Goal: Task Accomplishment & Management: Manage account settings

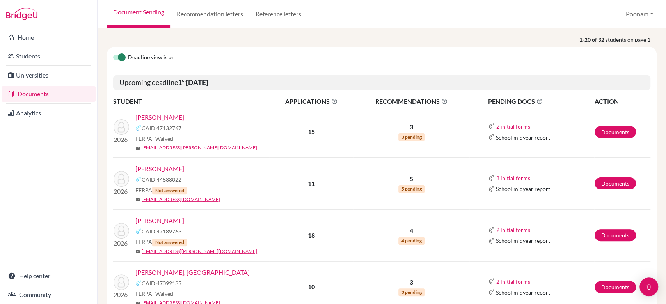
scroll to position [86, 0]
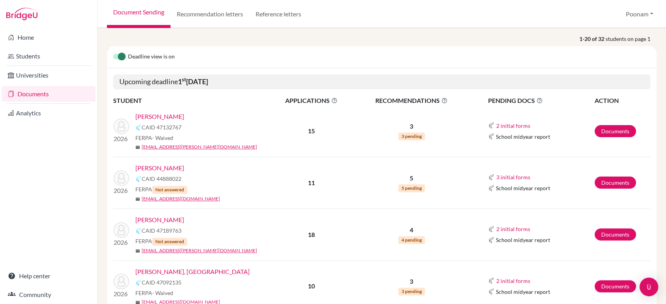
click at [402, 136] on span "3 pending" at bounding box center [411, 137] width 27 height 8
click at [25, 115] on link "Analytics" at bounding box center [49, 113] width 94 height 16
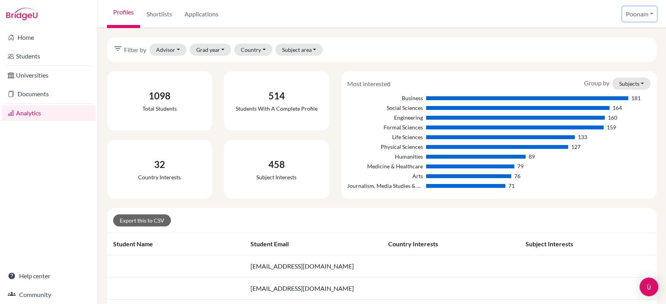
click at [633, 13] on button "Poonam" at bounding box center [639, 14] width 34 height 15
click at [615, 33] on link "Profile" at bounding box center [627, 32] width 62 height 12
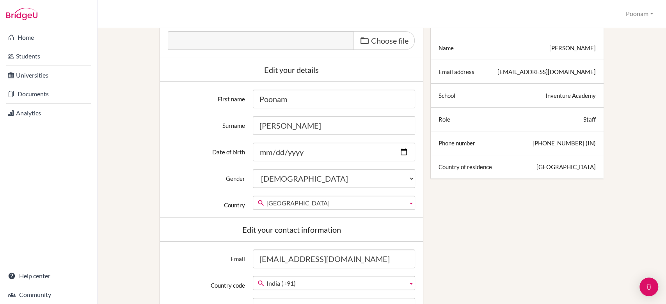
scroll to position [103, 0]
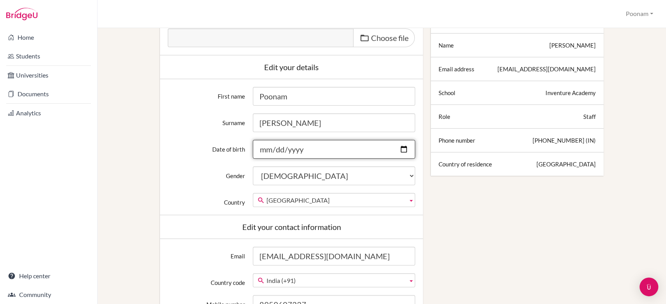
click at [257, 147] on input "Date of birth" at bounding box center [334, 149] width 162 height 19
type input "[DATE]"
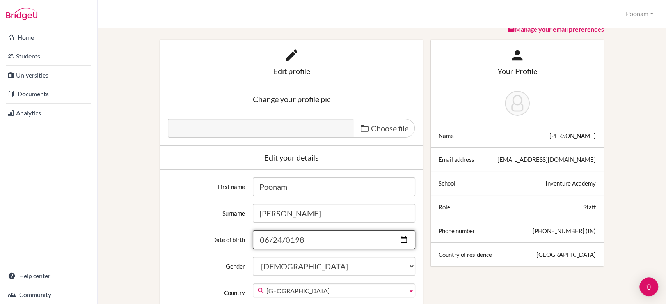
scroll to position [0, 0]
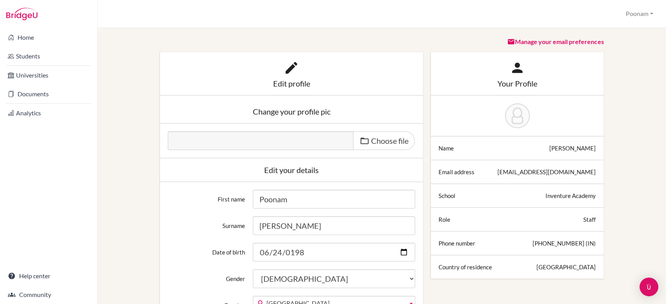
click at [516, 40] on link "Manage your email preferences" at bounding box center [555, 41] width 96 height 7
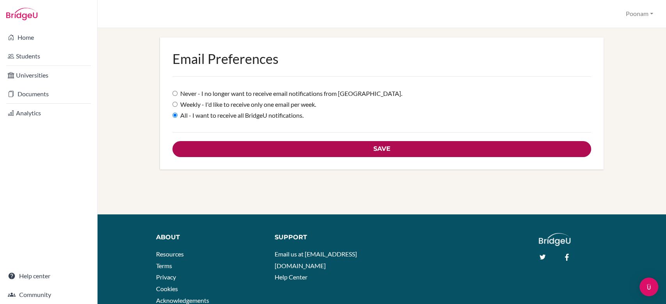
click at [335, 148] on input "Save" at bounding box center [381, 149] width 419 height 16
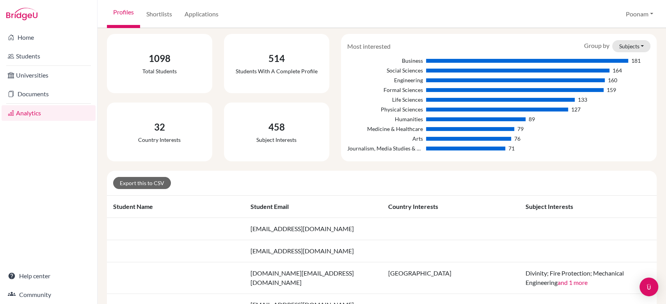
scroll to position [65, 0]
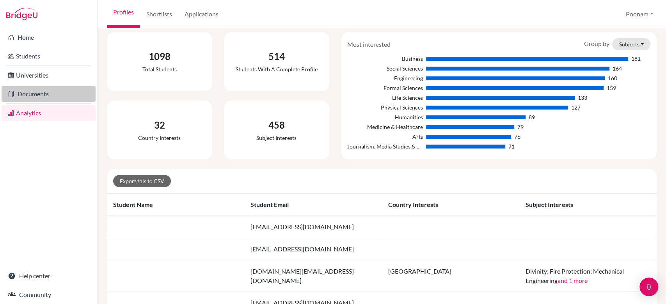
click at [42, 95] on link "Documents" at bounding box center [49, 94] width 94 height 16
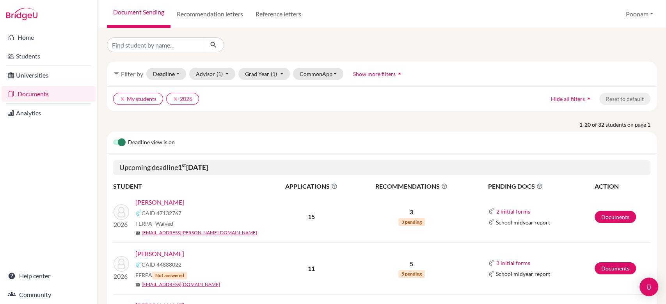
click at [168, 205] on link "[PERSON_NAME]" at bounding box center [159, 202] width 49 height 9
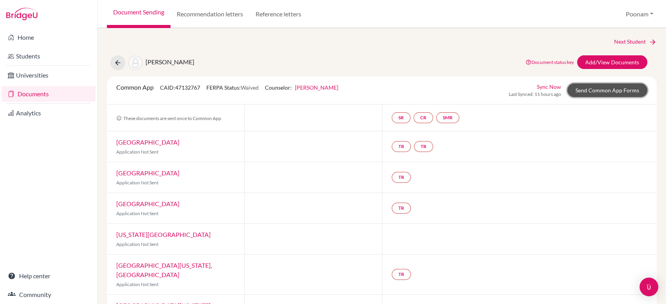
click at [600, 83] on link "Send Common App Forms" at bounding box center [607, 90] width 80 height 14
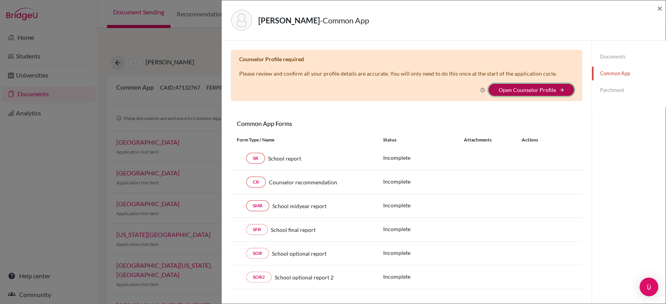
click at [502, 93] on button "Open Counselor Profile arrow_forward" at bounding box center [530, 90] width 85 height 12
click at [540, 87] on link "Open Counselor Profile" at bounding box center [526, 90] width 57 height 7
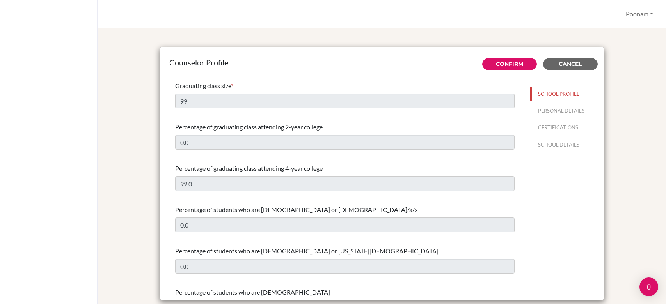
select select "0"
select select "313446"
click at [550, 145] on button "SCHOOL DETAILS" at bounding box center [567, 145] width 74 height 14
type input "671101"
type input "http://www.inventureacademy.com/"
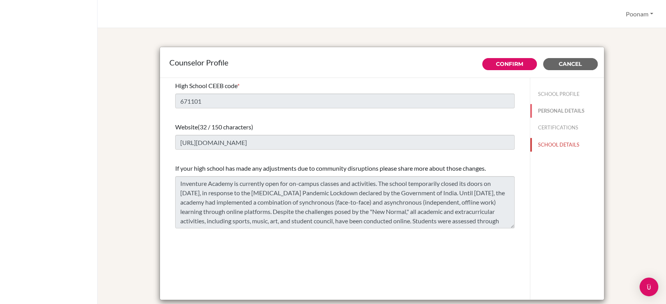
click at [535, 109] on button "PERSONAL DETAILS" at bounding box center [567, 111] width 74 height 14
type input "Poonam"
type input "Maheshwari"
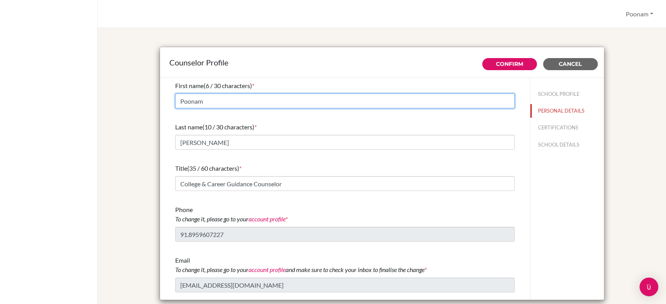
click at [341, 103] on input "Poonam" at bounding box center [344, 101] width 339 height 15
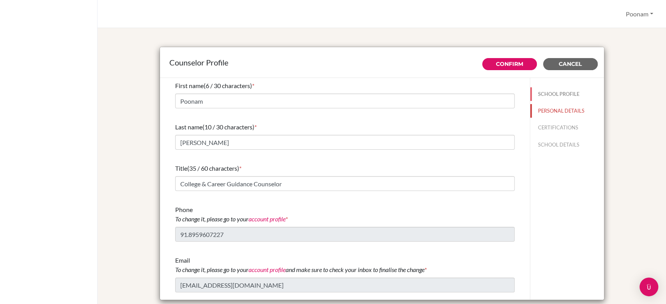
click at [540, 94] on button "SCHOOL PROFILE" at bounding box center [567, 94] width 74 height 14
type input "99"
type input "0.0"
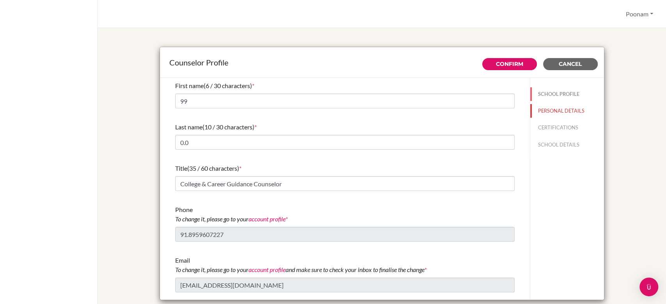
type input "99.0"
select select "0"
select select "313446"
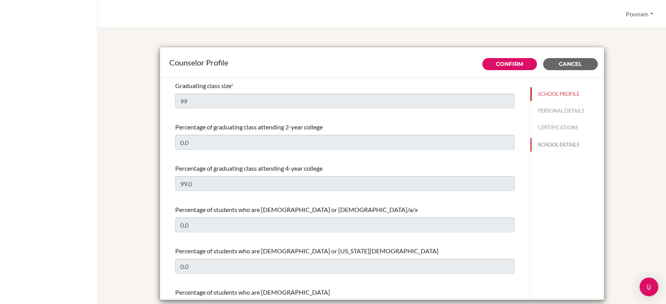
click at [546, 146] on button "SCHOOL DETAILS" at bounding box center [567, 145] width 74 height 14
type input "671101"
type input "http://www.inventureacademy.com/"
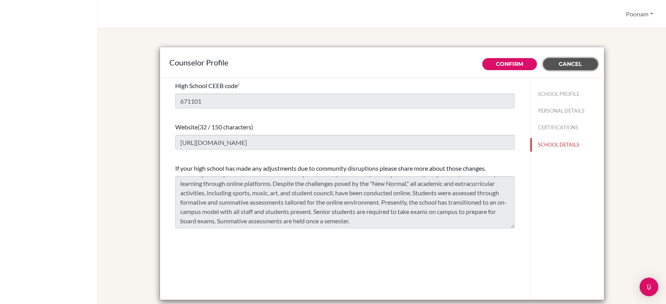
click at [569, 61] on span "Cancel" at bounding box center [569, 63] width 23 height 7
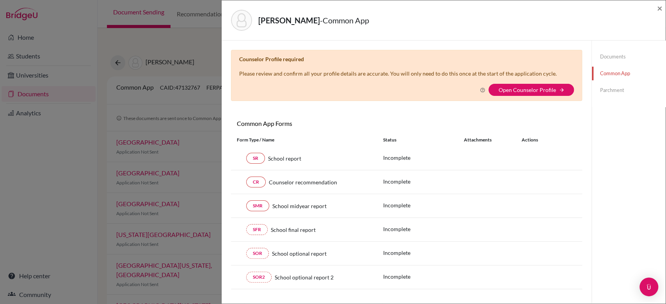
click at [479, 89] on icon at bounding box center [481, 89] width 5 height 5
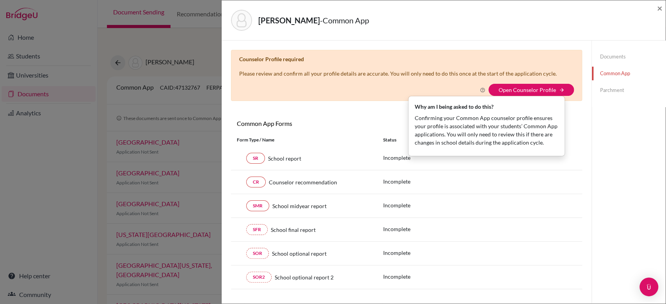
click at [474, 135] on p "Confirming your Common App counselor profile ensures your profile is associated…" at bounding box center [485, 130] width 143 height 33
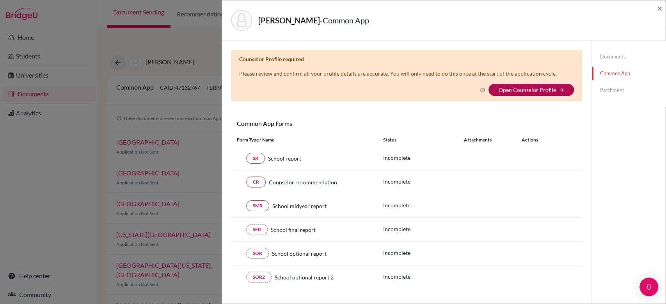
click at [537, 89] on link "Open Counselor Profile" at bounding box center [526, 90] width 57 height 7
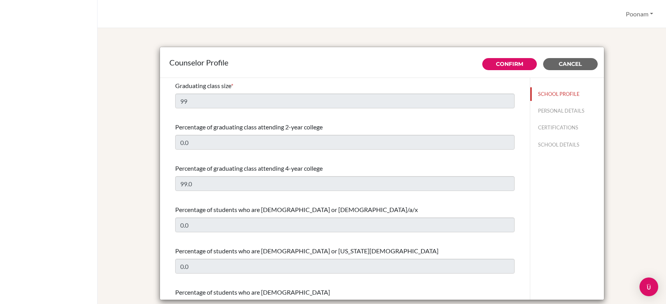
select select "0"
select select "313446"
click at [530, 92] on button "SCHOOL PROFILE" at bounding box center [567, 94] width 74 height 14
click at [556, 106] on button "PERSONAL DETAILS" at bounding box center [567, 111] width 74 height 14
type input "Poonam"
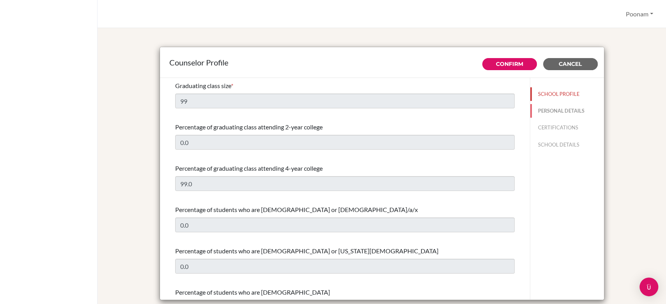
type input "[PERSON_NAME]"
type input "College & Career Guidance Counselor"
type input "91.8959607227"
type input "[EMAIL_ADDRESS][DOMAIN_NAME]"
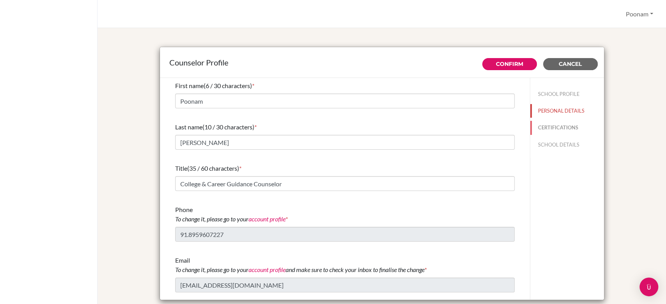
click at [549, 126] on button "CERTIFICATIONS" at bounding box center [567, 128] width 74 height 14
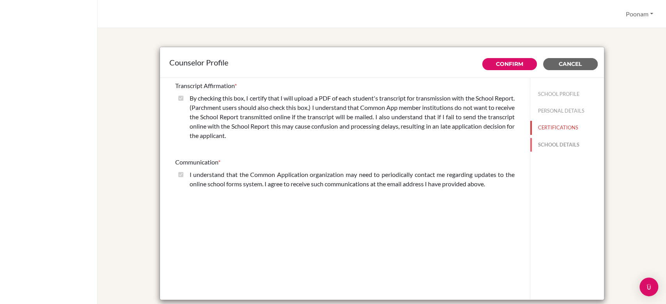
click at [553, 146] on button "SCHOOL DETAILS" at bounding box center [567, 145] width 74 height 14
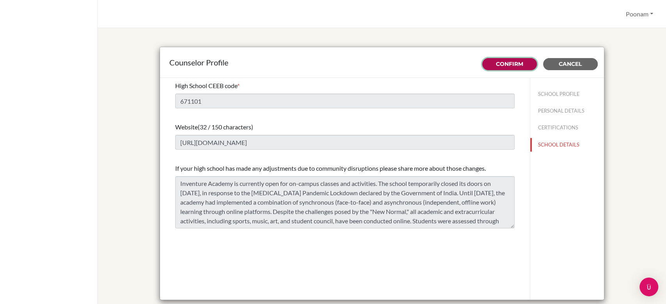
click at [495, 67] on button "Confirm" at bounding box center [509, 64] width 55 height 12
type input "99"
type input "0.0"
select select "0"
select select "313446"
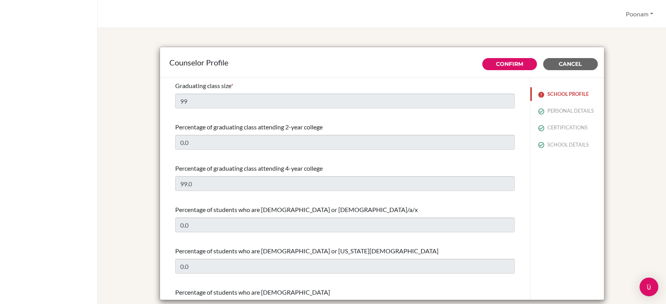
click at [550, 95] on button "SCHOOL PROFILE" at bounding box center [567, 94] width 74 height 14
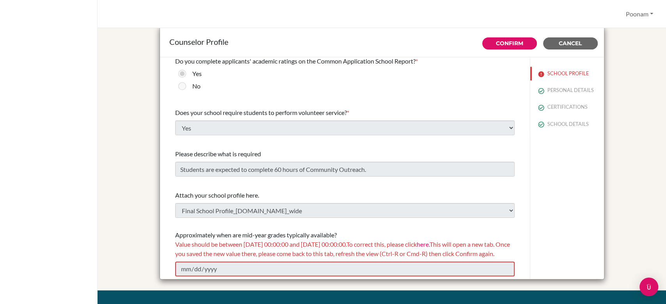
scroll to position [24, 0]
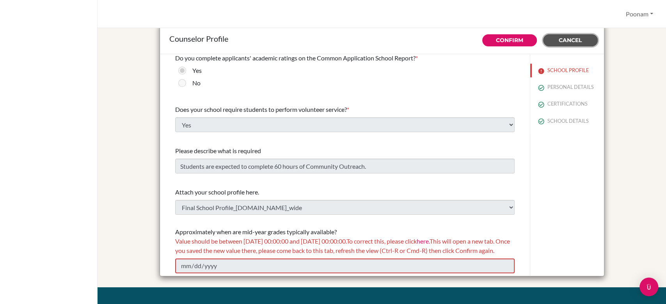
click at [562, 39] on span "Cancel" at bounding box center [569, 40] width 23 height 7
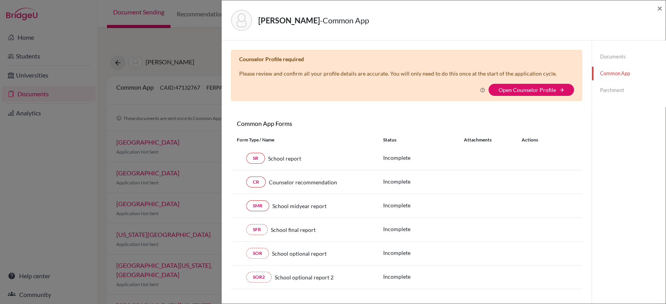
click at [25, 37] on div "[PERSON_NAME] - Common App × × Counselor Profile required Please review and con…" at bounding box center [333, 152] width 666 height 304
click at [17, 111] on div "[PERSON_NAME] - Common App × × Counselor Profile required Please review and con…" at bounding box center [333, 152] width 666 height 304
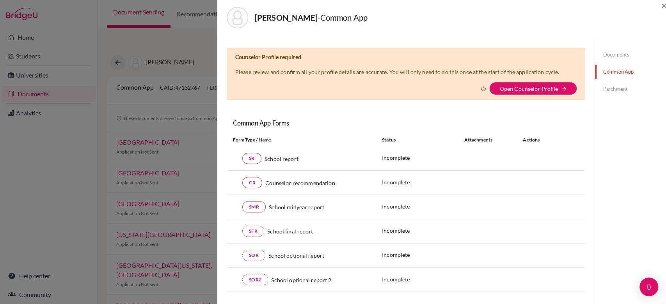
click at [17, 111] on div "[PERSON_NAME] - Common App × × Counselor Profile required Please review and con…" at bounding box center [333, 152] width 666 height 304
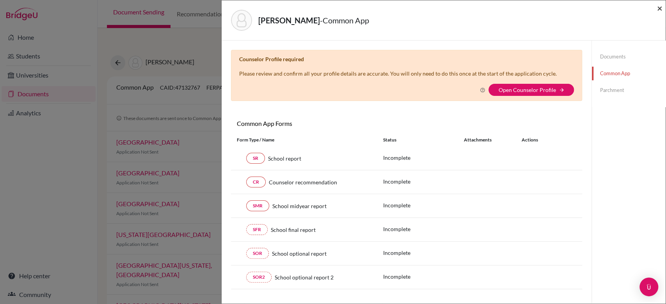
click at [660, 10] on span "×" at bounding box center [659, 7] width 5 height 11
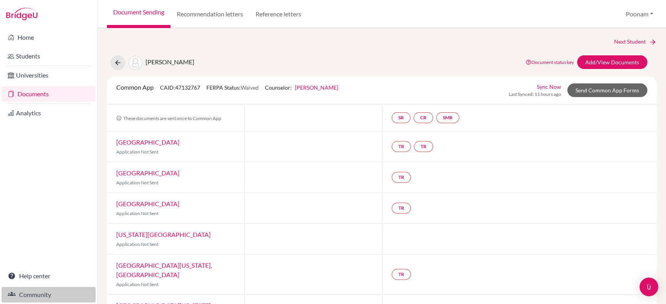
click at [34, 296] on link "Community" at bounding box center [49, 295] width 94 height 16
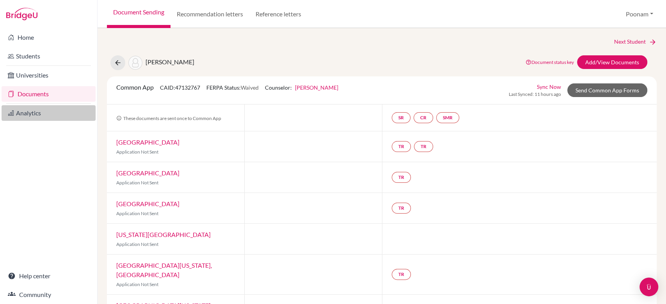
click at [37, 111] on link "Analytics" at bounding box center [49, 113] width 94 height 16
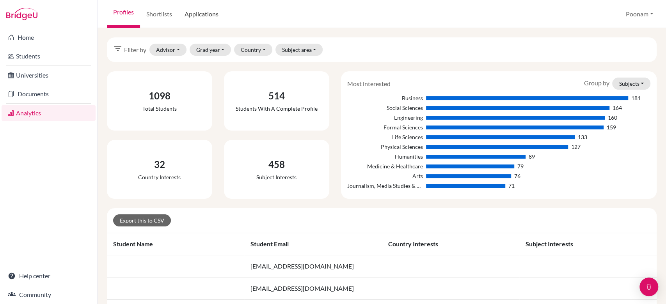
click at [204, 16] on link "Applications" at bounding box center [201, 14] width 46 height 28
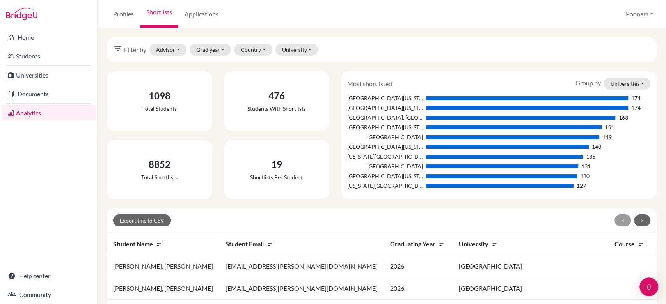
click at [25, 276] on link "Help center" at bounding box center [49, 276] width 94 height 16
click at [639, 19] on button "Poonam" at bounding box center [639, 14] width 34 height 15
click at [624, 48] on link "School Settings" at bounding box center [627, 44] width 62 height 12
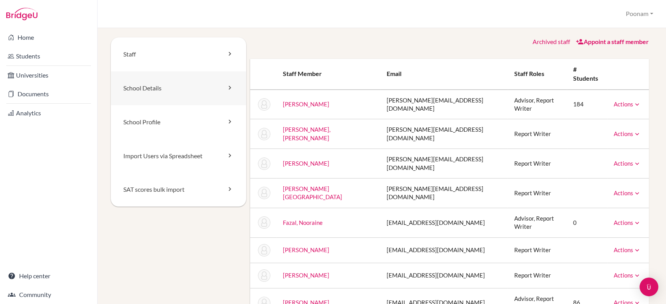
click at [153, 88] on link "School Details" at bounding box center [178, 88] width 135 height 34
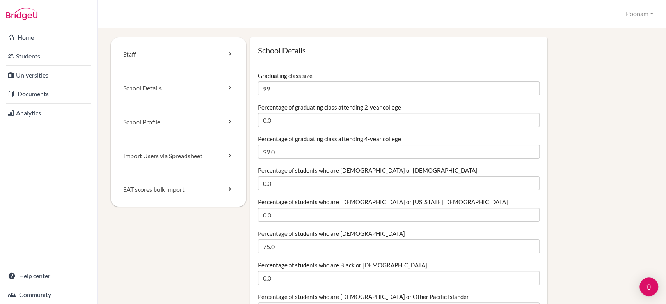
click at [363, 87] on input "99" at bounding box center [398, 88] width 281 height 14
type input "92"
click at [339, 107] on label "Percentage of graduating class attending 2-year college" at bounding box center [329, 107] width 143 height 8
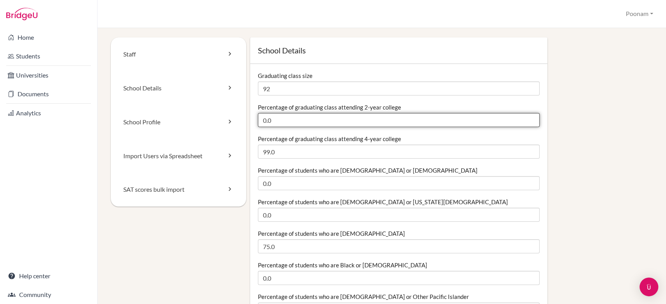
click at [339, 113] on input "0.0" at bounding box center [398, 120] width 281 height 14
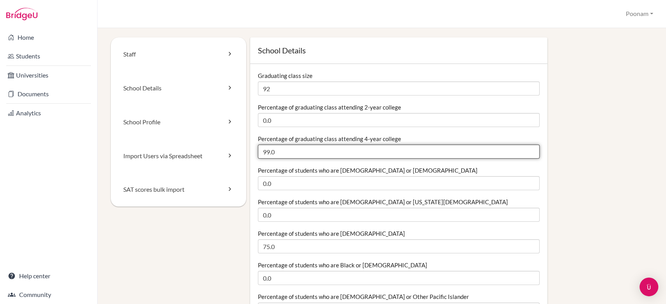
click at [322, 154] on input "99.0" at bounding box center [398, 152] width 281 height 14
type input "99"
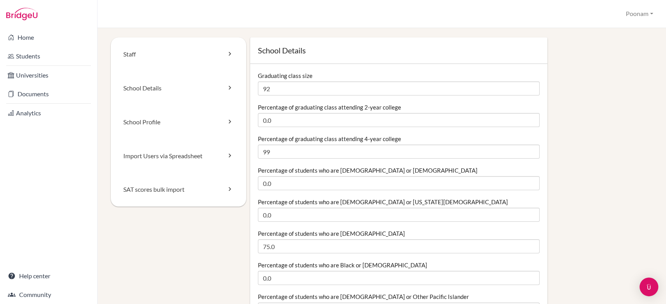
click at [319, 170] on label "Percentage of students who are [DEMOGRAPHIC_DATA] or [DEMOGRAPHIC_DATA]" at bounding box center [368, 170] width 220 height 8
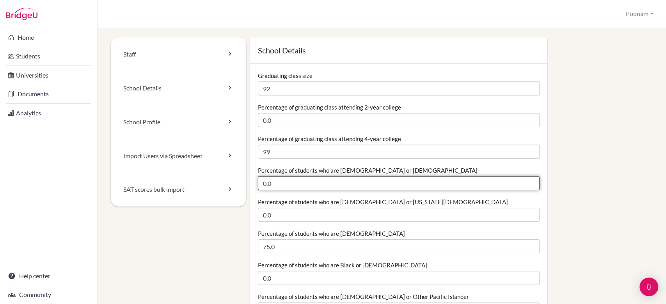
click at [319, 176] on input "0.0" at bounding box center [398, 183] width 281 height 14
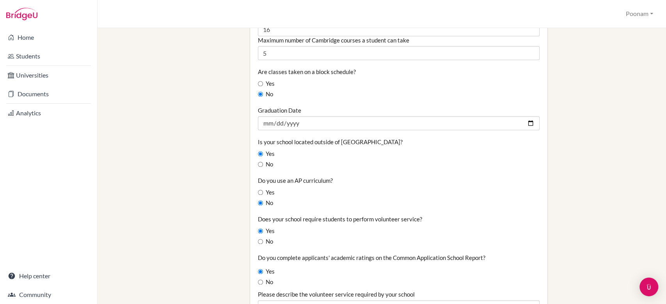
scroll to position [580, 0]
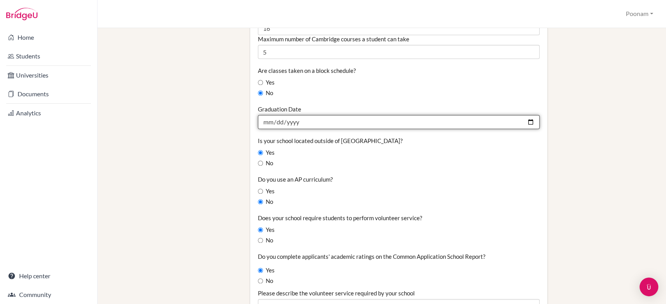
click at [287, 120] on input "2025-08-12" at bounding box center [398, 122] width 281 height 14
click at [306, 123] on input "2025-08-12" at bounding box center [398, 122] width 281 height 14
type input "2026-08-12"
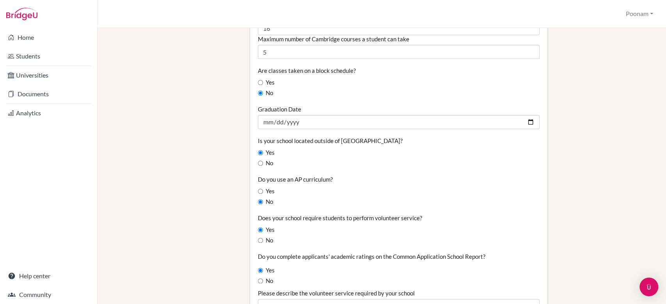
click at [197, 138] on div "Staff School Details School Profile Import Users via Spreadsheet SAT scores bul…" at bounding box center [382, 50] width 542 height 1185
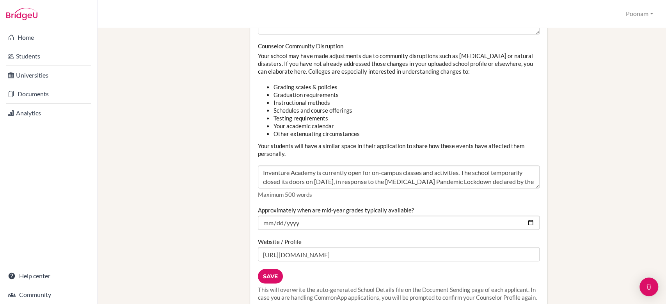
scroll to position [870, 0]
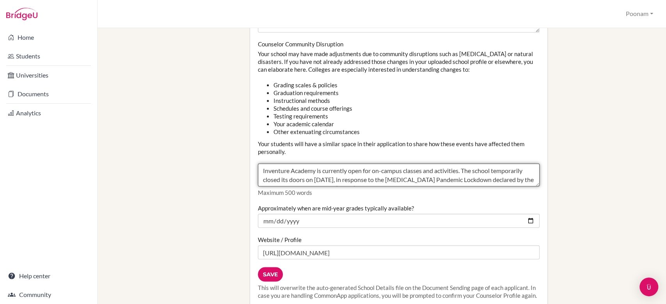
click at [344, 173] on textarea "Inventure Academy is currently open for on-campus classes and activities. The s…" at bounding box center [398, 174] width 281 height 23
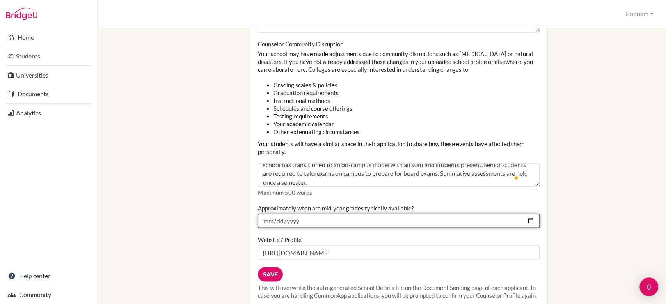
click at [312, 220] on input "2024-11-30" at bounding box center [398, 221] width 281 height 14
click at [302, 221] on input "2024-11-30" at bounding box center [398, 221] width 281 height 14
type input "2025-11-30"
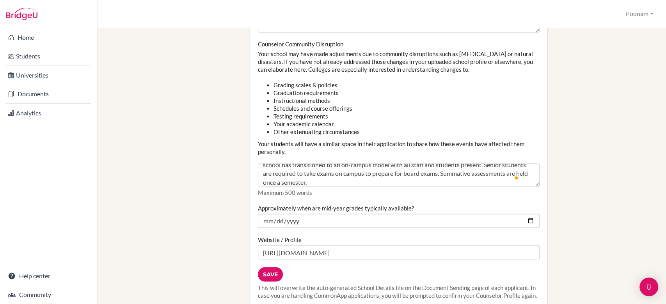
click at [314, 239] on div "Website / Profile http://www.inventureacademy.com/" at bounding box center [398, 248] width 281 height 24
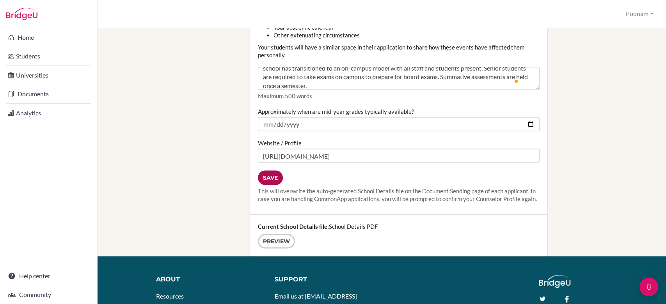
click at [269, 177] on input "Save" at bounding box center [270, 177] width 25 height 14
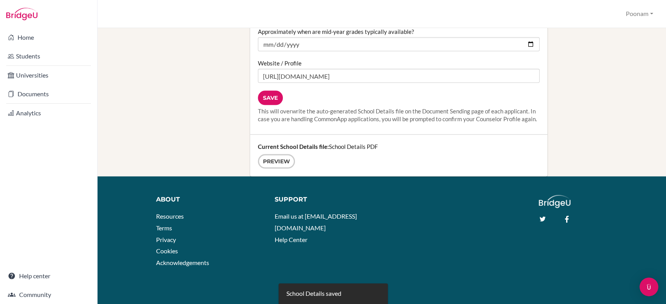
scroll to position [1053, 0]
click at [268, 93] on input "Save" at bounding box center [270, 98] width 25 height 14
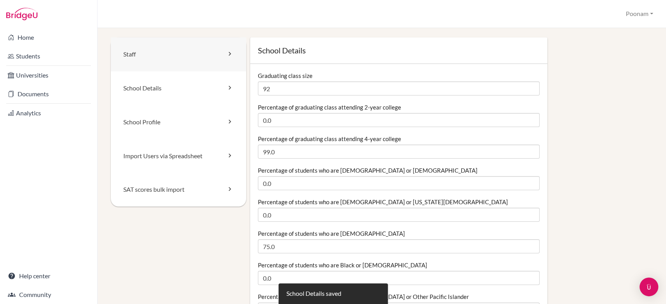
click at [168, 55] on link "Staff" at bounding box center [178, 54] width 135 height 34
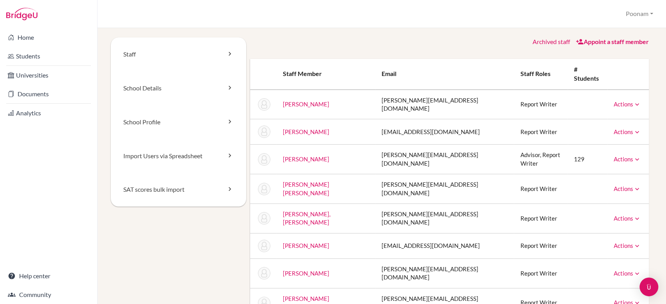
click at [613, 101] on link "Actions" at bounding box center [626, 104] width 27 height 7
click at [573, 90] on td at bounding box center [587, 105] width 40 height 30
click at [617, 101] on link "Actions" at bounding box center [626, 104] width 27 height 7
click at [576, 90] on td at bounding box center [587, 105] width 40 height 30
click at [621, 128] on link "Actions" at bounding box center [626, 131] width 27 height 7
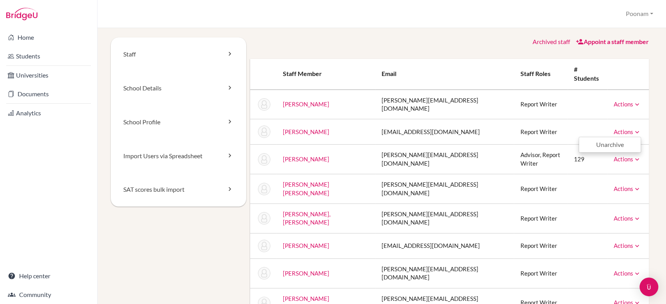
click at [409, 126] on td "[EMAIL_ADDRESS][DOMAIN_NAME]" at bounding box center [444, 131] width 138 height 25
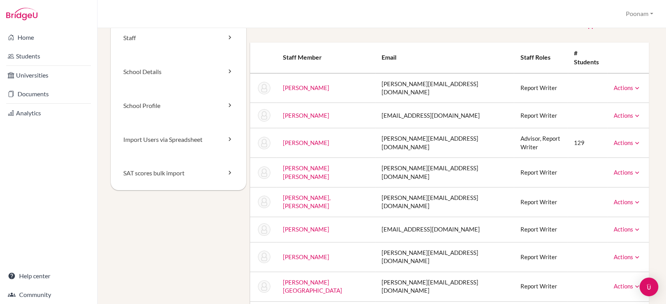
scroll to position [21, 0]
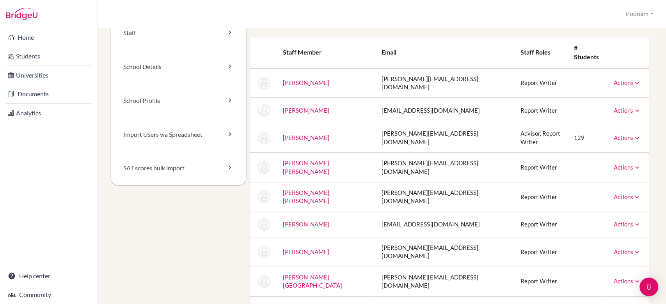
click at [297, 77] on td "Alexander, Charmaine" at bounding box center [325, 83] width 99 height 30
click at [315, 79] on link "Alexander, Charmaine" at bounding box center [306, 82] width 46 height 7
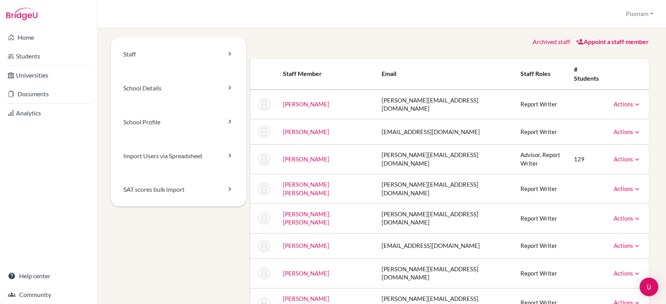
scroll to position [9, 0]
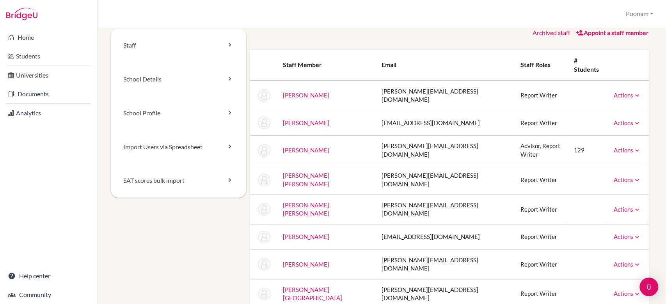
click at [613, 176] on link "Actions" at bounding box center [626, 179] width 27 height 7
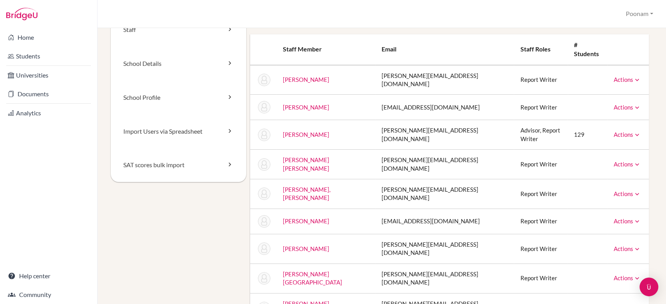
scroll to position [27, 0]
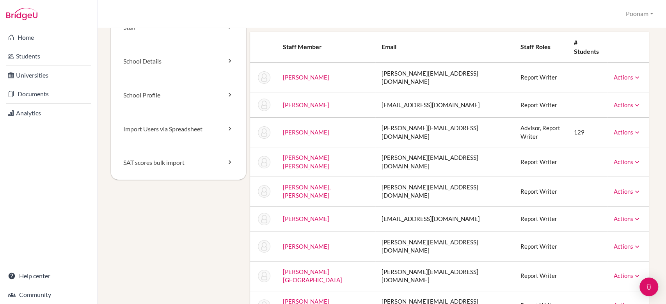
click at [620, 188] on link "Actions" at bounding box center [626, 191] width 27 height 7
click at [613, 215] on link "Actions" at bounding box center [626, 218] width 27 height 7
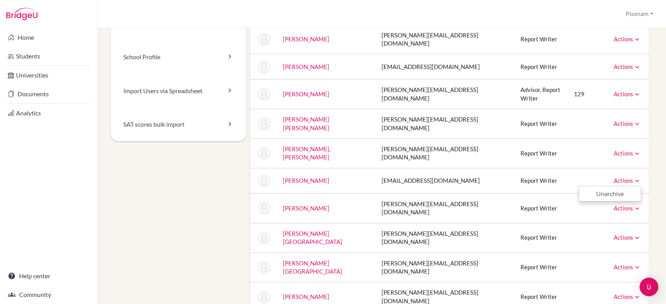
scroll to position [66, 0]
click at [619, 204] on link "Actions" at bounding box center [626, 207] width 27 height 7
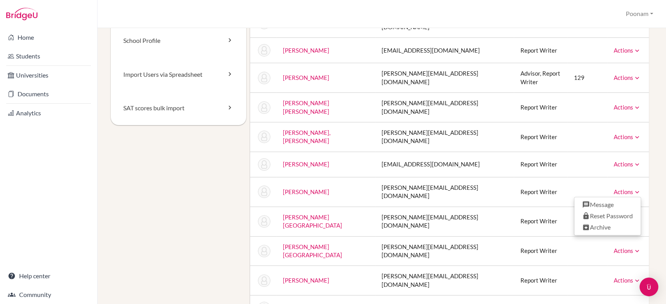
scroll to position [88, 0]
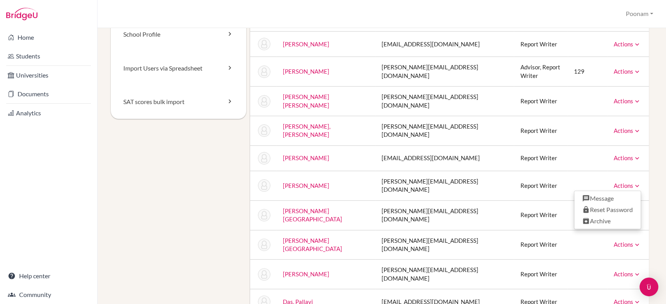
click at [649, 161] on div "Staff School Details School Profile Import Users via Spreadsheet SAT scores bul…" at bounding box center [381, 166] width 568 height 276
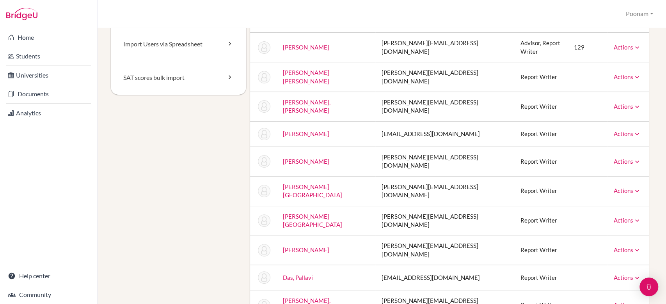
scroll to position [116, 0]
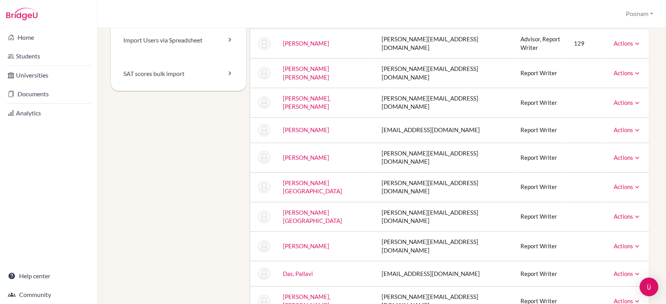
click at [615, 213] on link "Actions" at bounding box center [626, 216] width 27 height 7
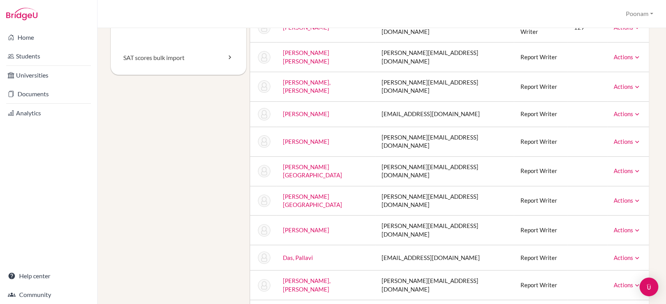
scroll to position [134, 0]
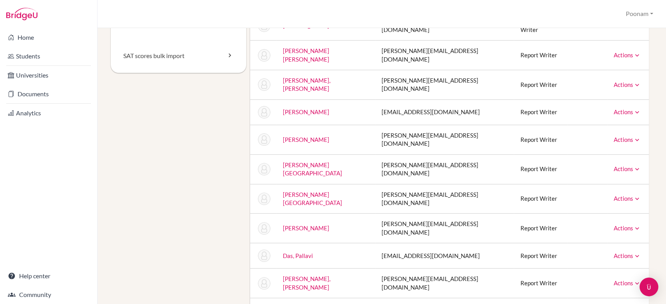
click at [618, 225] on link "Actions" at bounding box center [626, 228] width 27 height 7
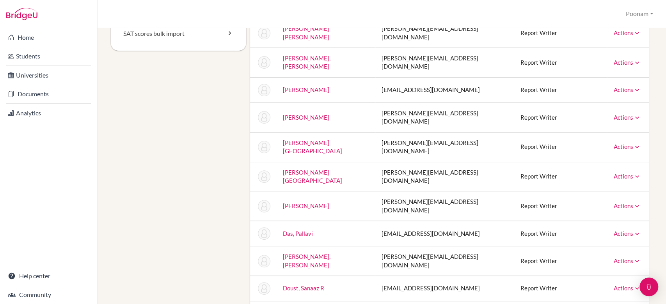
scroll to position [156, 0]
click at [615, 221] on td "Actions Unarchive" at bounding box center [627, 233] width 41 height 25
click at [614, 230] on link "Actions" at bounding box center [626, 233] width 27 height 7
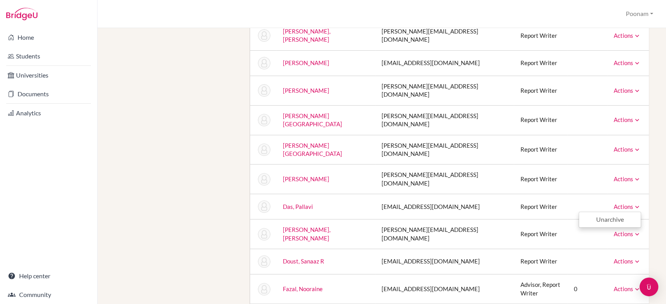
scroll to position [192, 0]
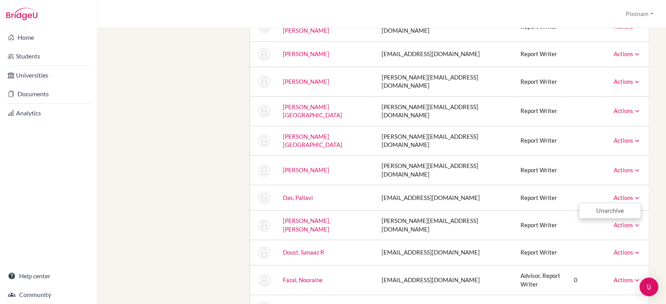
click at [614, 221] on link "Actions" at bounding box center [626, 224] width 27 height 7
click at [618, 249] on link "Actions" at bounding box center [626, 252] width 27 height 7
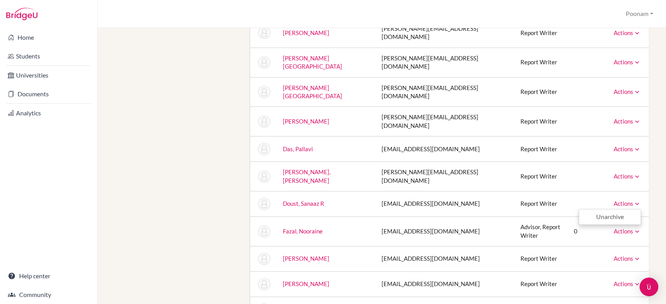
scroll to position [243, 0]
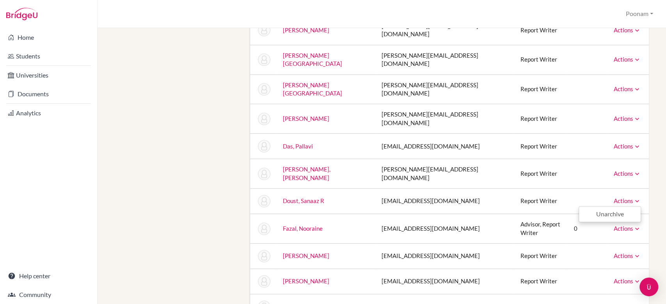
click at [615, 225] on link "Actions" at bounding box center [626, 228] width 27 height 7
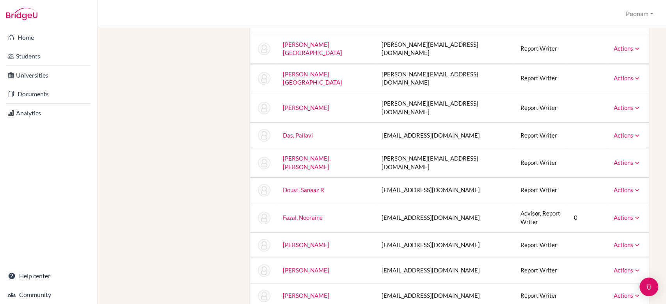
scroll to position [263, 0]
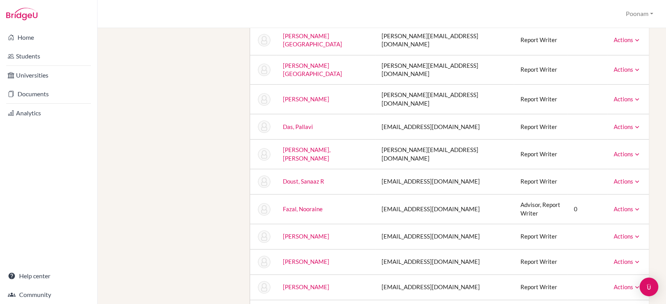
click at [618, 233] on link "Actions" at bounding box center [626, 236] width 27 height 7
click at [639, 224] on td "Actions Message Reset Password Archive" at bounding box center [627, 236] width 41 height 25
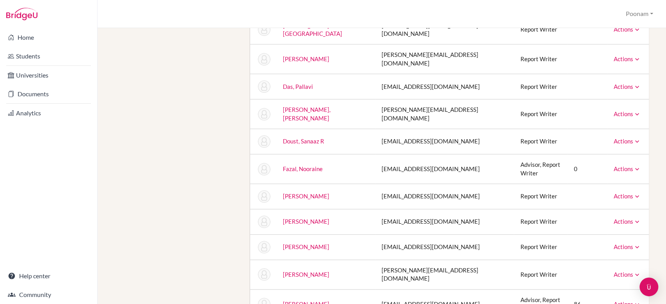
scroll to position [304, 0]
click at [617, 217] on link "Actions" at bounding box center [626, 220] width 27 height 7
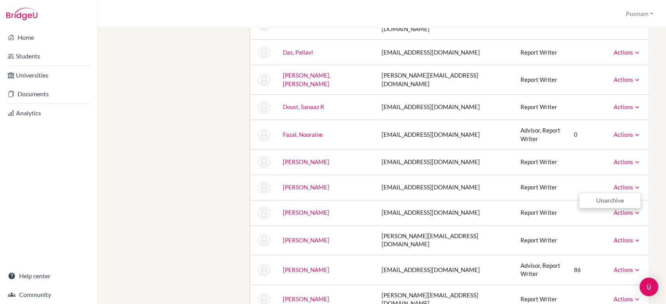
scroll to position [338, 0]
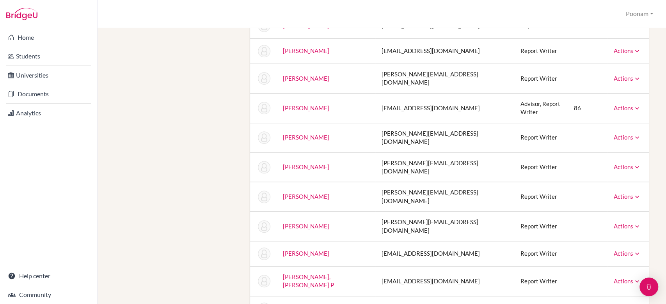
scroll to position [504, 0]
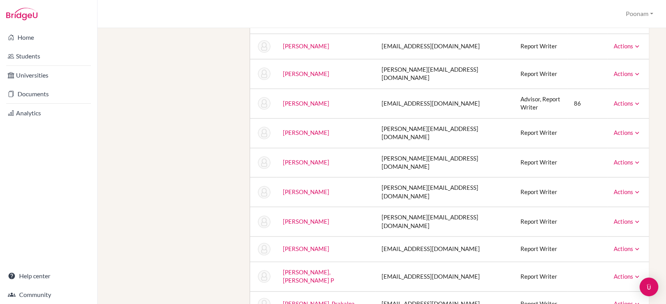
click at [618, 262] on td "Actions Unarchive" at bounding box center [627, 277] width 41 height 30
click at [615, 273] on link "Actions" at bounding box center [626, 276] width 27 height 7
click at [647, 197] on div "Staff School Details School Profile Import Users via Spreadsheet SAT scores bul…" at bounding box center [381, 265] width 549 height 1463
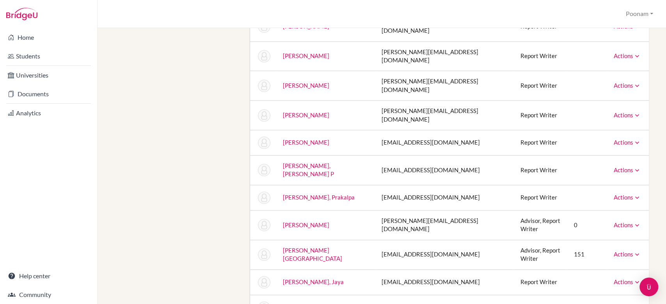
scroll to position [611, 0]
click at [615, 220] on link "Actions" at bounding box center [626, 223] width 27 height 7
click at [301, 220] on link "Kumar, Uday" at bounding box center [306, 223] width 46 height 7
click at [300, 220] on link "[PERSON_NAME]" at bounding box center [306, 223] width 46 height 7
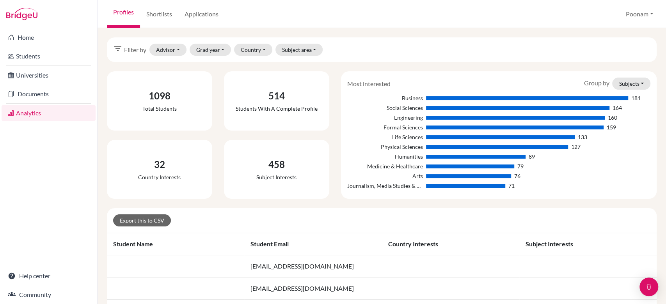
click at [20, 117] on link "Analytics" at bounding box center [49, 113] width 94 height 16
click at [634, 17] on button "Poonam" at bounding box center [639, 14] width 34 height 15
click at [616, 45] on link "School Settings" at bounding box center [627, 44] width 62 height 12
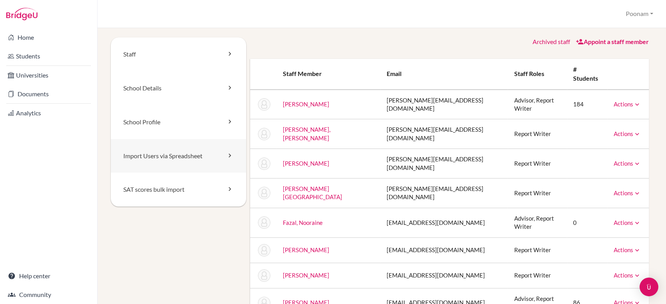
click at [182, 154] on link "Import Users via Spreadsheet" at bounding box center [178, 156] width 135 height 34
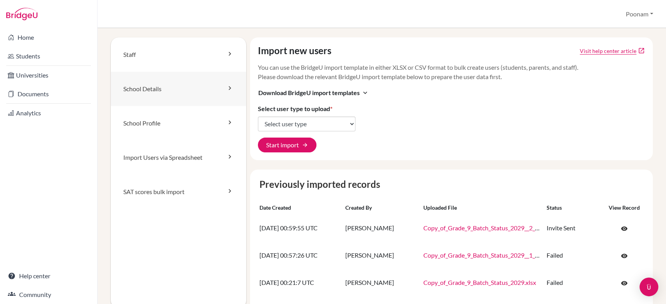
click at [231, 92] on icon at bounding box center [230, 88] width 8 height 8
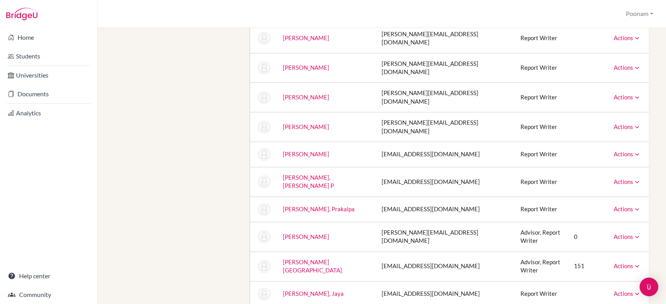
scroll to position [600, 0]
click at [297, 232] on link "[PERSON_NAME]" at bounding box center [306, 235] width 46 height 7
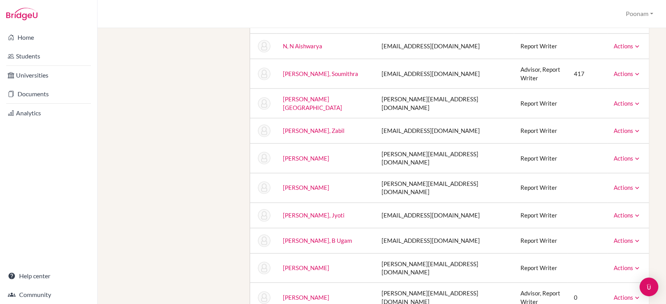
scroll to position [960, 0]
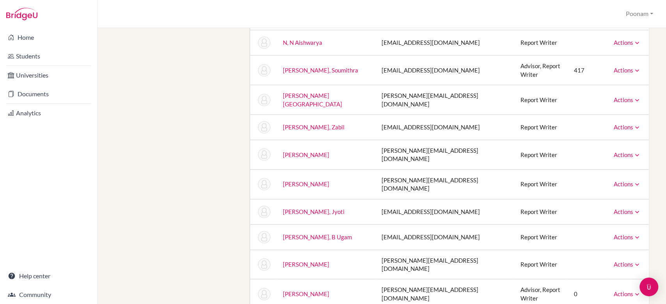
click at [317, 290] on link "[PERSON_NAME]" at bounding box center [306, 293] width 46 height 7
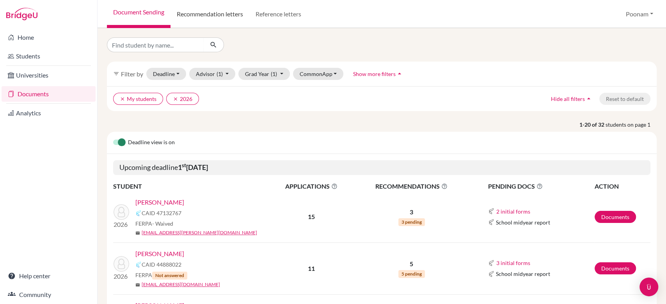
click at [228, 12] on link "Recommendation letters" at bounding box center [209, 14] width 79 height 28
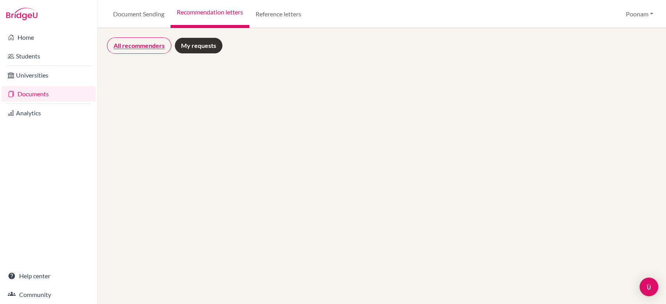
click at [129, 42] on link "All recommenders" at bounding box center [139, 45] width 64 height 16
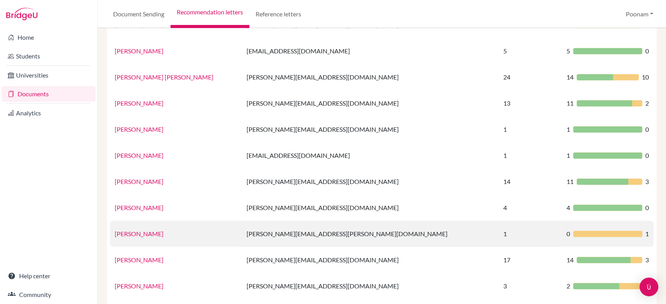
scroll to position [501, 0]
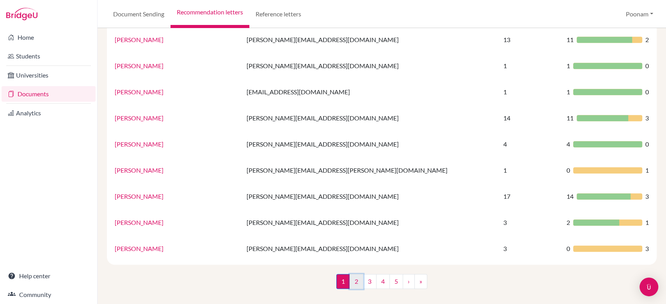
click at [352, 279] on link "2" at bounding box center [356, 281] width 14 height 15
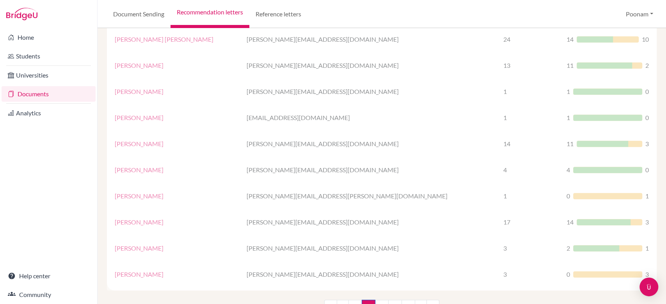
scroll to position [501, 0]
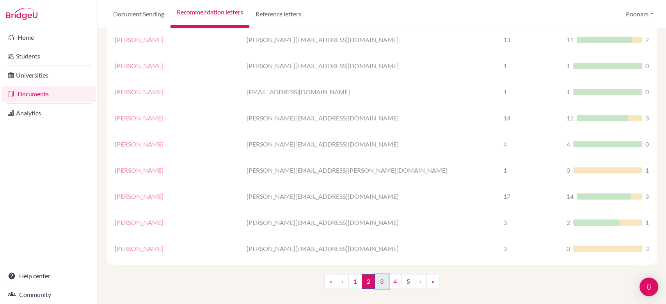
click at [378, 281] on link "3" at bounding box center [382, 281] width 14 height 15
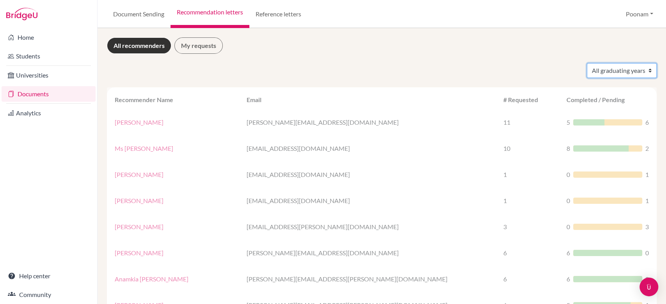
click at [597, 65] on select "All graduating years 2020 2021 2022 2023 2024 2025 2026" at bounding box center [621, 70] width 70 height 15
select select "2026"
click at [586, 63] on select "All graduating years 2020 2021 2022 2023 2024 2025 2026" at bounding box center [621, 70] width 70 height 15
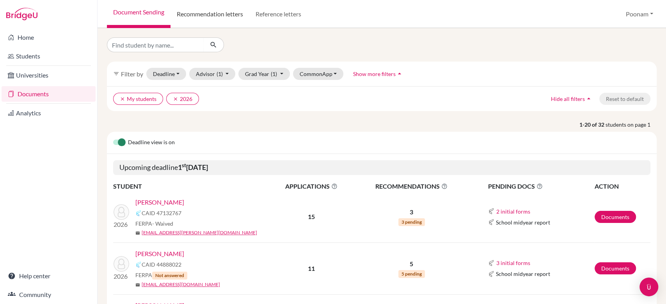
click at [232, 9] on link "Recommendation letters" at bounding box center [209, 14] width 79 height 28
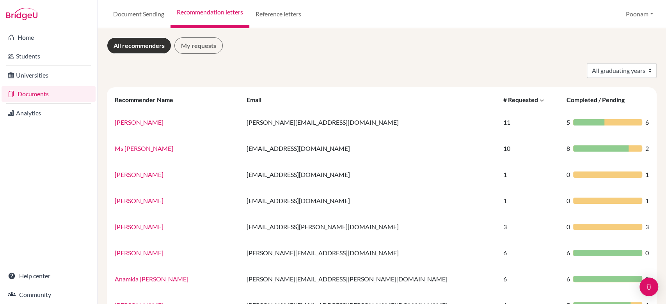
click at [503, 99] on div "# Requested" at bounding box center [524, 99] width 43 height 7
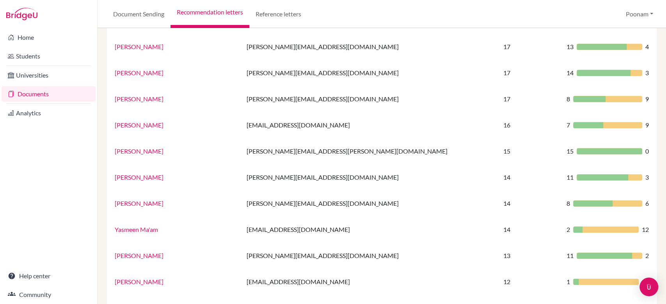
scroll to position [501, 0]
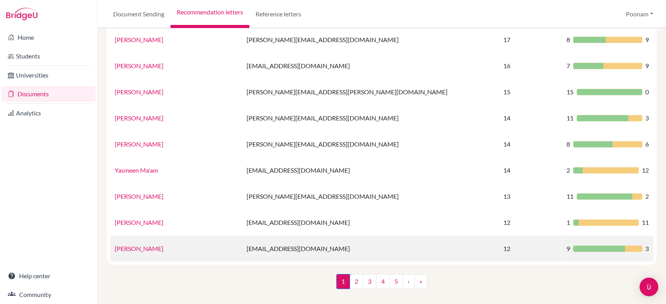
click at [142, 252] on link "Uday Kumar Sir" at bounding box center [139, 248] width 49 height 7
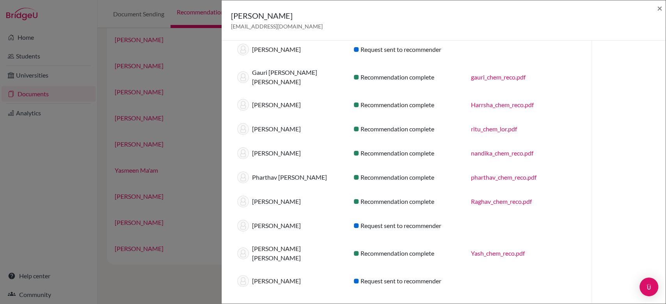
scroll to position [0, 0]
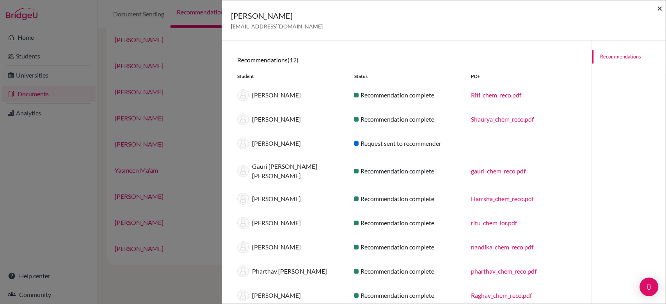
click at [657, 8] on span "×" at bounding box center [659, 7] width 5 height 11
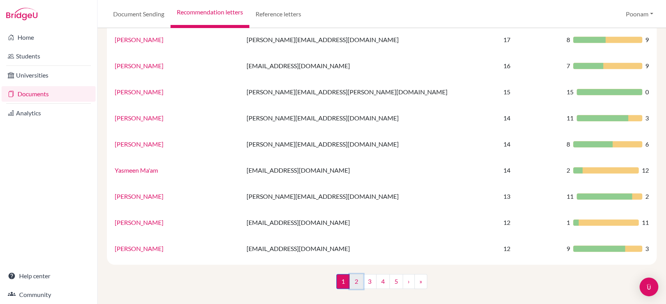
click at [352, 278] on link "2" at bounding box center [356, 281] width 14 height 15
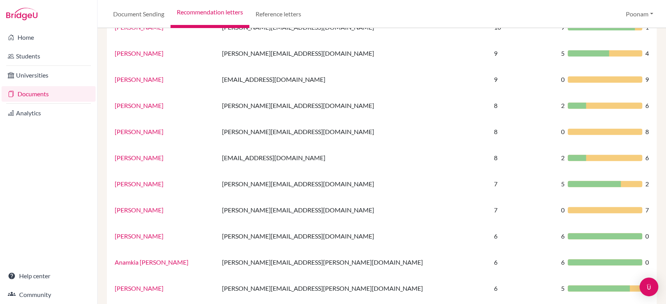
scroll to position [200, 0]
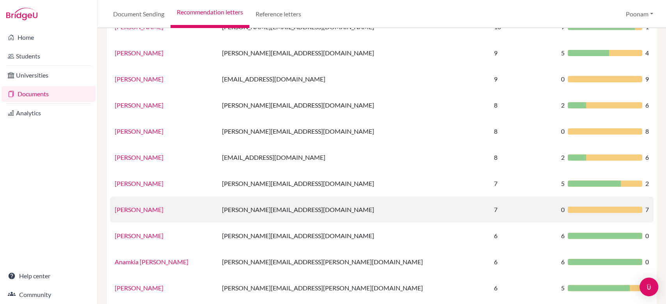
click at [128, 207] on link "Uday Kumar" at bounding box center [139, 209] width 49 height 7
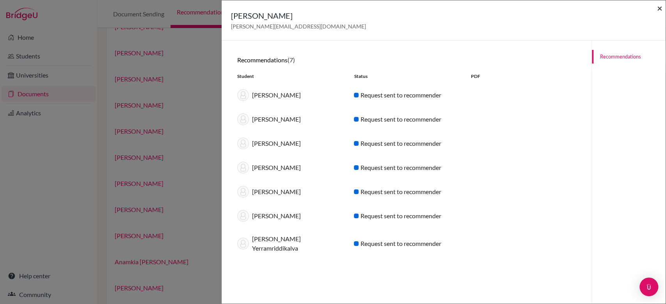
click at [657, 9] on span "×" at bounding box center [659, 7] width 5 height 11
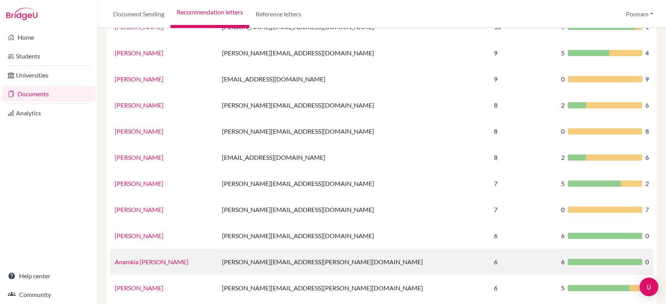
click at [331, 253] on td "anamika.modak@inventureacademy.com" at bounding box center [353, 262] width 272 height 26
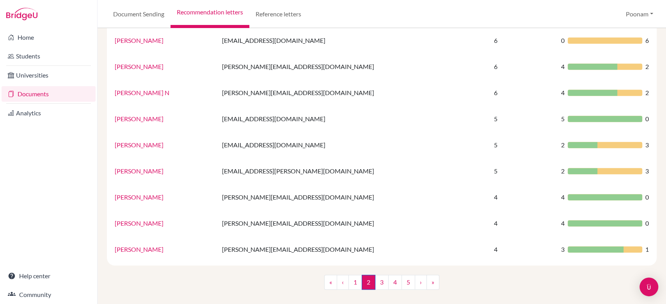
scroll to position [501, 0]
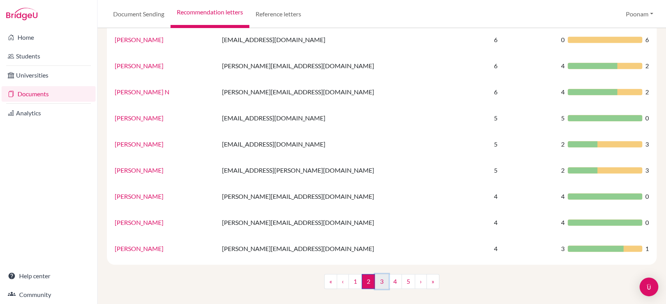
click at [378, 278] on link "3" at bounding box center [382, 281] width 14 height 15
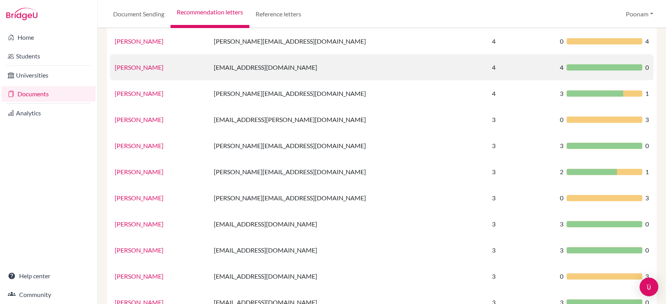
scroll to position [134, 0]
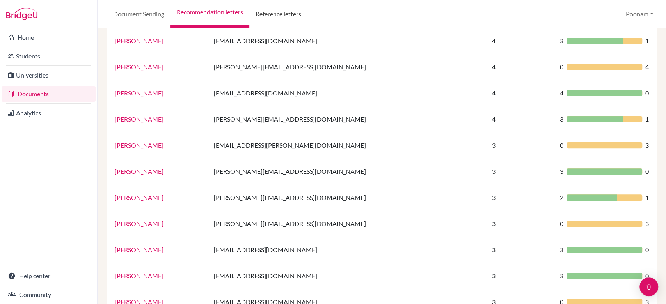
click at [284, 11] on link "Reference letters" at bounding box center [278, 14] width 58 height 28
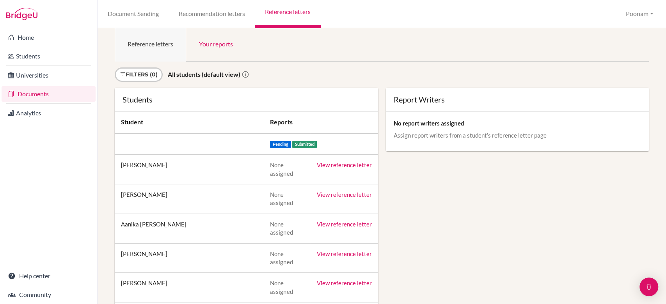
scroll to position [9, 0]
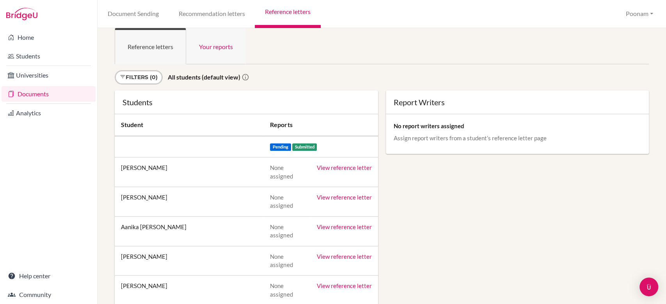
click at [218, 46] on link "Your reports" at bounding box center [216, 46] width 60 height 36
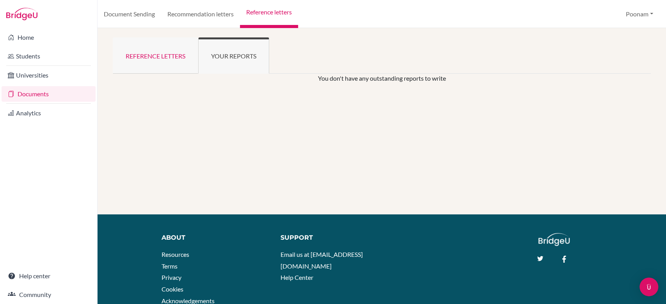
click at [145, 59] on link "Reference letters" at bounding box center [155, 55] width 85 height 36
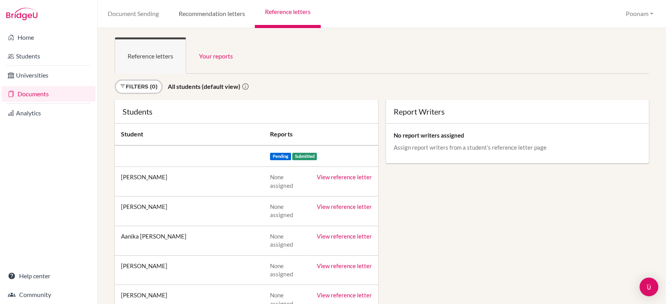
click at [215, 8] on link "Recommendation letters" at bounding box center [211, 14] width 86 height 28
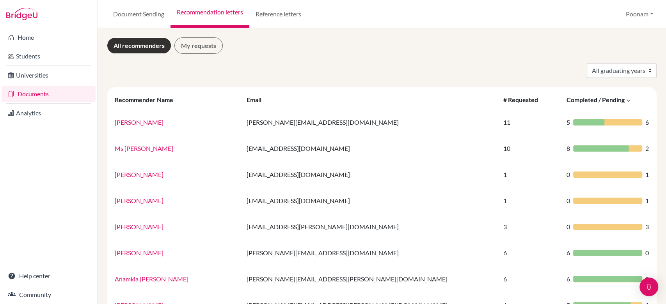
click at [566, 98] on div "Completed / Pending" at bounding box center [599, 99] width 66 height 7
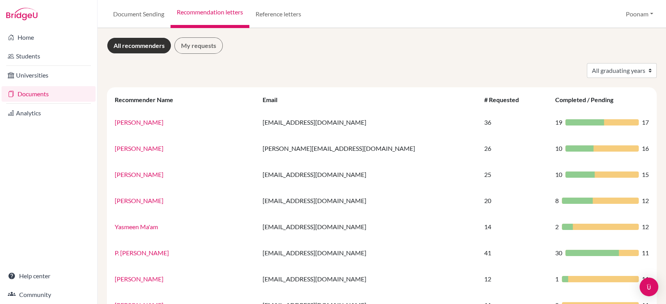
click at [566, 98] on div "Completed / Pending" at bounding box center [588, 99] width 66 height 7
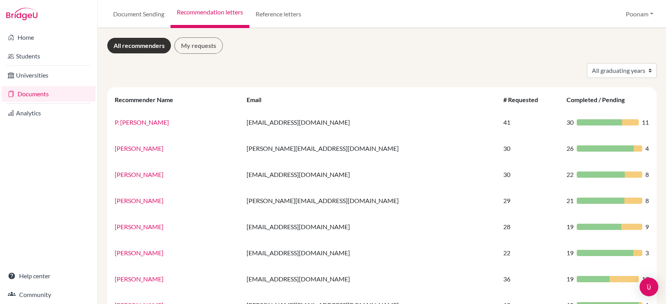
click at [498, 94] on th "# Requested" at bounding box center [529, 99] width 63 height 19
click at [503, 97] on div "# Requested" at bounding box center [524, 99] width 43 height 7
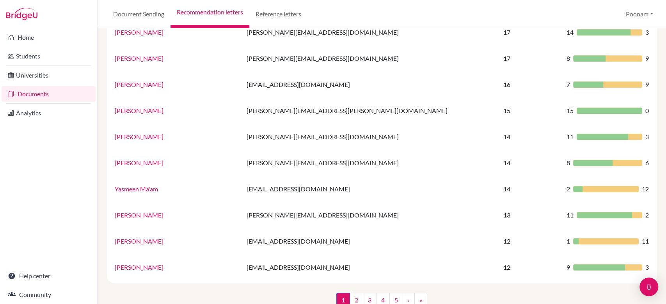
scroll to position [501, 0]
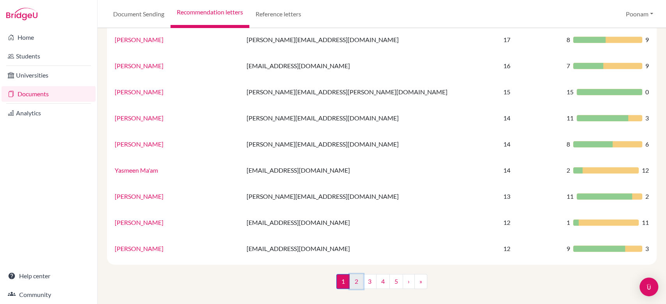
click at [352, 287] on link "2" at bounding box center [356, 281] width 14 height 15
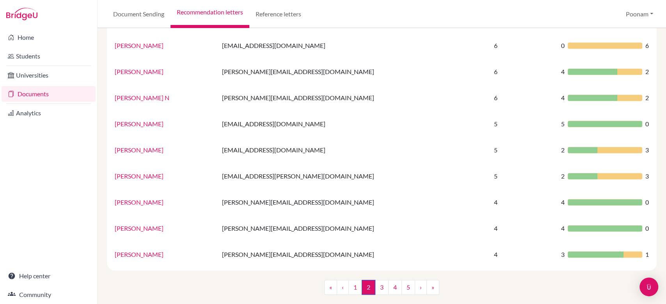
scroll to position [501, 0]
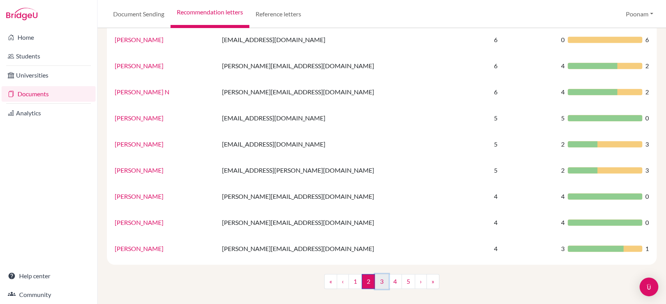
click at [379, 283] on link "3" at bounding box center [382, 281] width 14 height 15
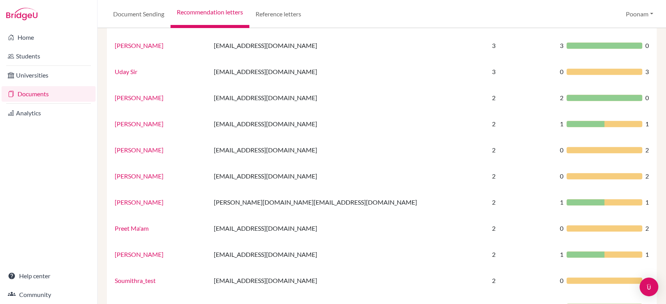
scroll to position [501, 0]
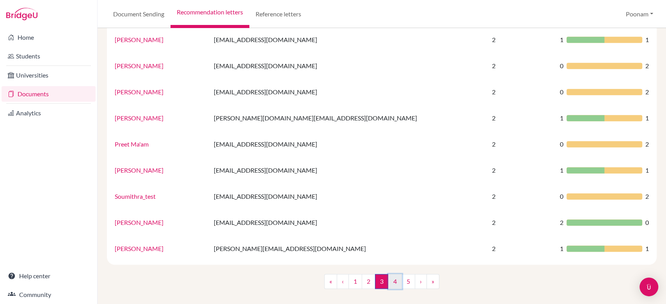
click at [388, 283] on link "4" at bounding box center [395, 281] width 14 height 15
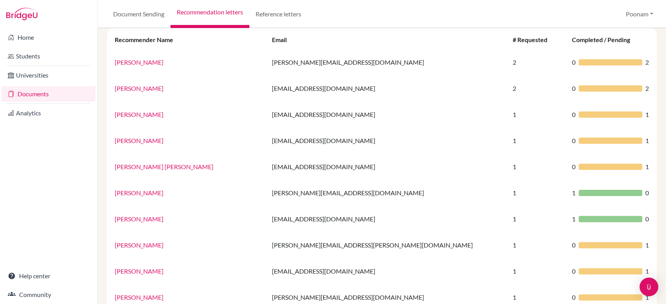
scroll to position [16, 0]
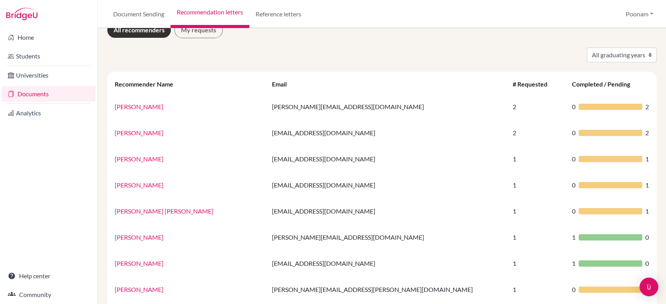
click at [204, 30] on link "My requests" at bounding box center [198, 30] width 48 height 16
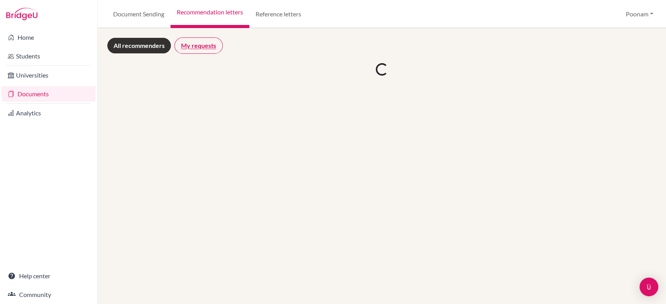
scroll to position [0, 0]
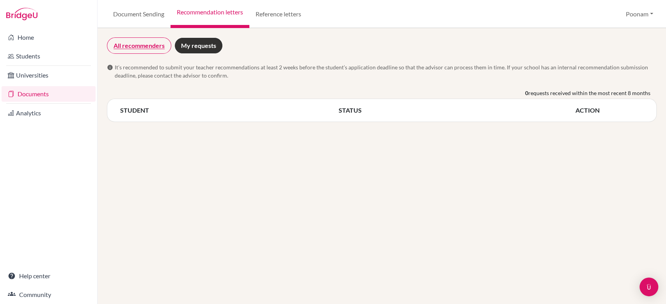
click at [144, 43] on link "All recommenders" at bounding box center [139, 45] width 64 height 16
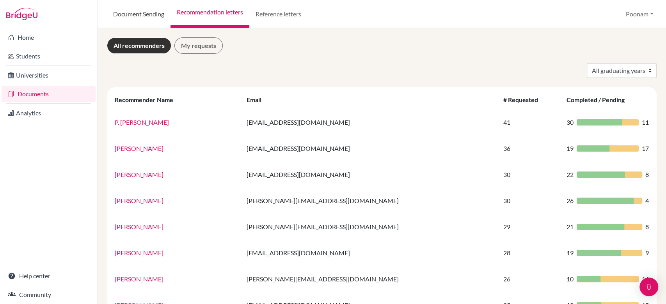
click at [137, 17] on link "Document Sending" at bounding box center [139, 14] width 64 height 28
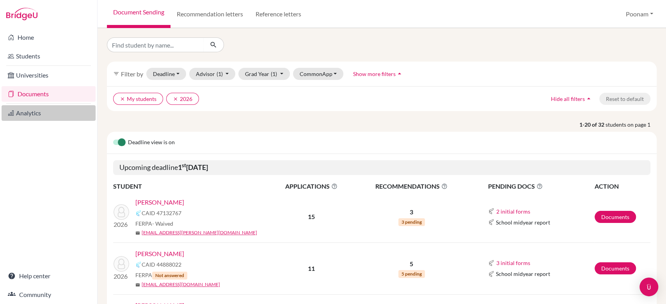
click at [33, 112] on link "Analytics" at bounding box center [49, 113] width 94 height 16
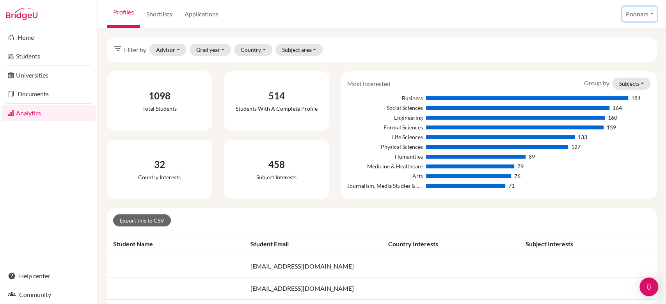
click at [624, 18] on button "Poonam" at bounding box center [639, 14] width 34 height 15
click at [624, 43] on link "School Settings" at bounding box center [627, 44] width 62 height 12
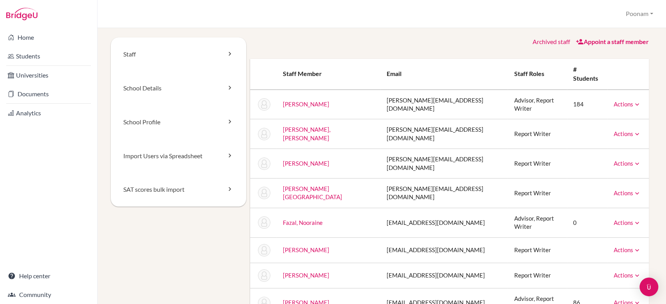
scroll to position [10, 0]
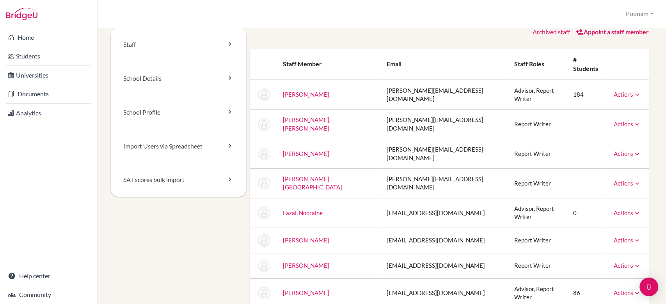
click at [611, 30] on link "Appoint a staff member" at bounding box center [612, 31] width 73 height 7
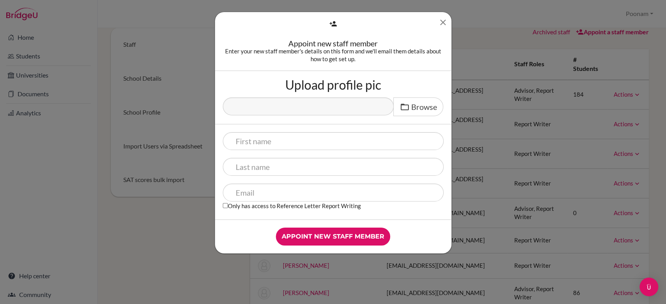
click at [443, 19] on icon "Close" at bounding box center [443, 23] width 10 height 10
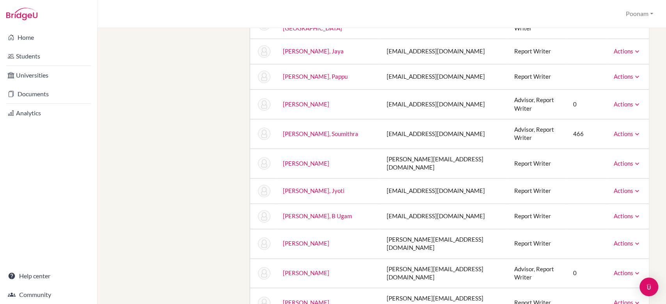
scroll to position [368, 0]
click at [294, 269] on link "Saseendran, Aravind" at bounding box center [306, 272] width 46 height 7
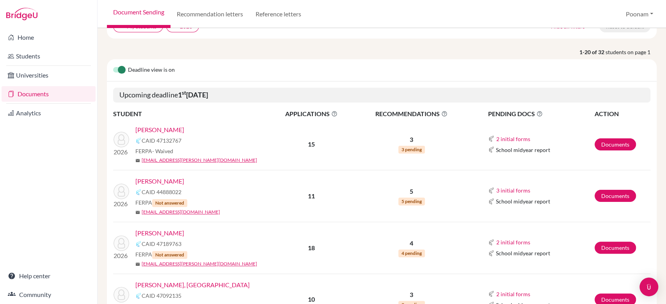
scroll to position [110, 0]
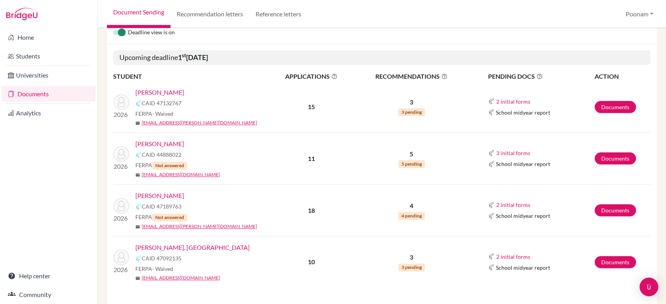
click at [176, 90] on link "Chowdhury, Anusha" at bounding box center [159, 92] width 49 height 9
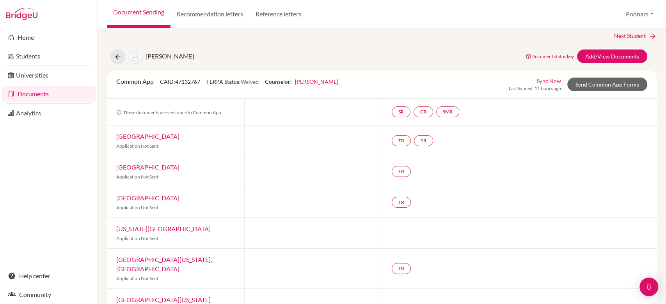
scroll to position [6, 0]
click at [587, 85] on link "Send Common App Forms" at bounding box center [607, 84] width 80 height 14
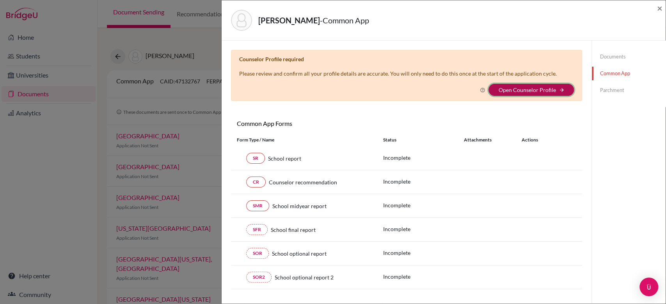
click at [533, 94] on button "Open Counselor Profile arrow_forward" at bounding box center [530, 90] width 85 height 12
click at [533, 89] on link "Open Counselor Profile" at bounding box center [526, 90] width 57 height 7
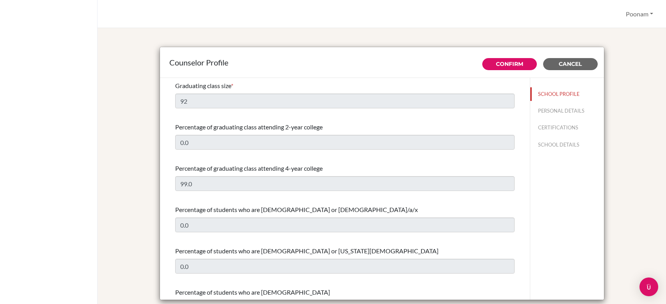
select select "0"
select select "313446"
click at [508, 65] on link "Confirm" at bounding box center [509, 63] width 27 height 7
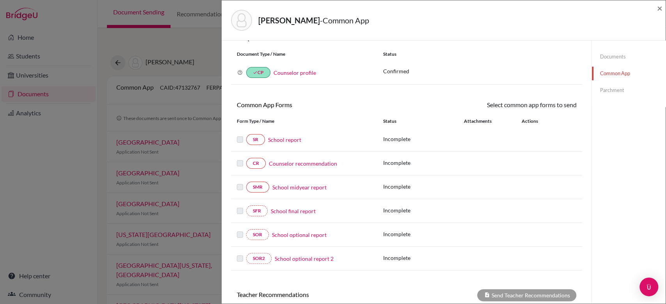
scroll to position [19, 0]
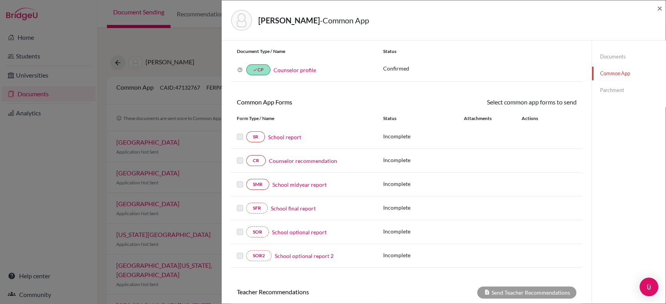
click at [299, 161] on link "Counselor recommendation" at bounding box center [303, 161] width 68 height 8
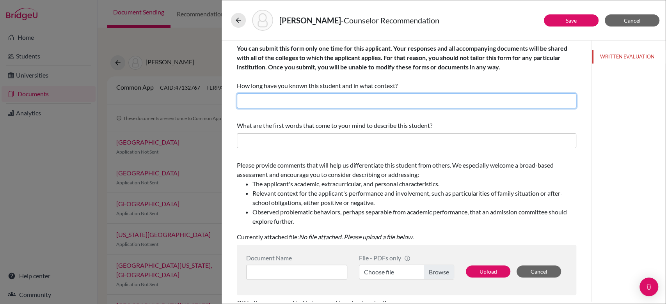
click at [291, 104] on input "text" at bounding box center [406, 101] width 339 height 15
type input "I have known her for 2 academic years as his College and Career guidance Counse…"
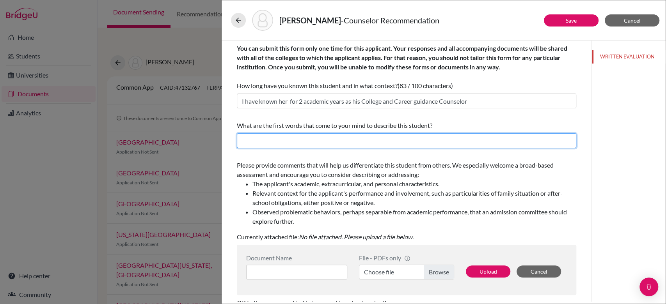
click at [275, 134] on input "text" at bounding box center [406, 140] width 339 height 15
type input "diligent , patience and conscientious student"
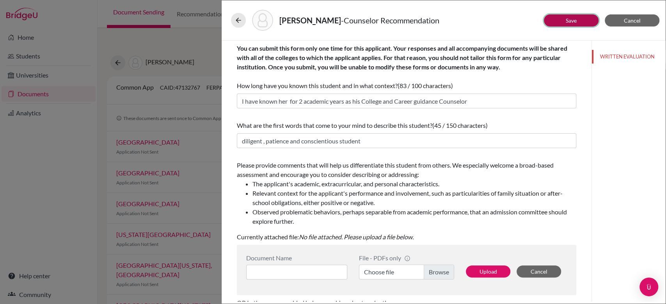
click at [565, 18] on link "Save" at bounding box center [570, 20] width 11 height 7
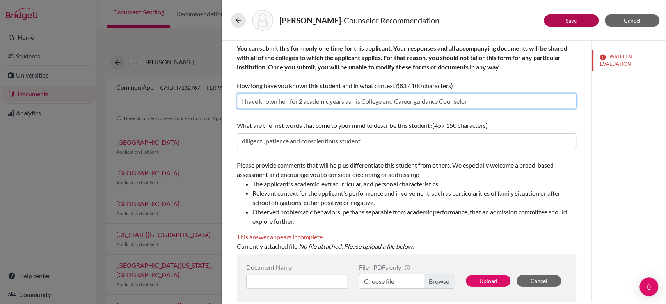
click at [418, 97] on input "I have known her for 2 academic years as his College and Career guidance Counse…" at bounding box center [406, 101] width 339 height 15
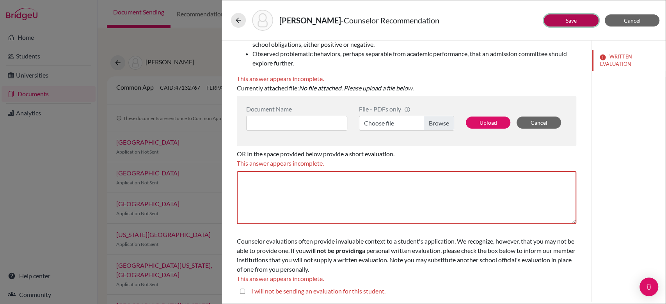
click at [560, 18] on button "Save" at bounding box center [571, 20] width 55 height 12
click at [639, 21] on span "Cancel" at bounding box center [631, 20] width 17 height 7
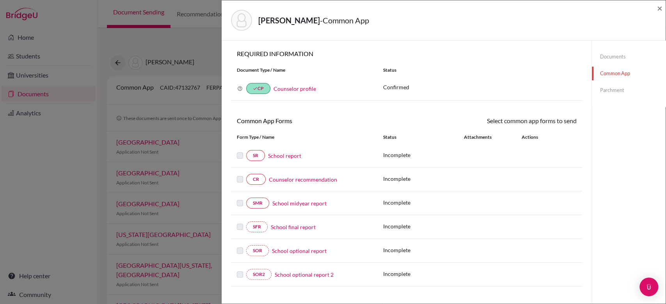
click at [303, 180] on link "Counselor recommendation" at bounding box center [303, 179] width 68 height 8
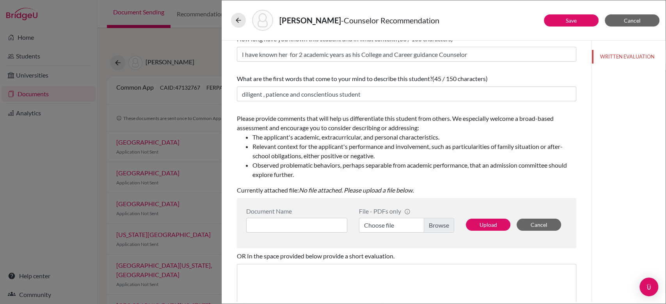
scroll to position [129, 0]
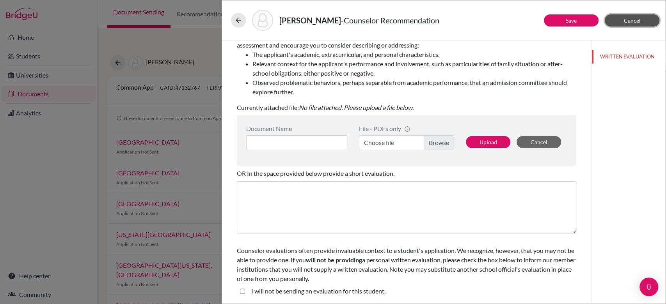
click at [623, 16] on button "Cancel" at bounding box center [631, 20] width 55 height 12
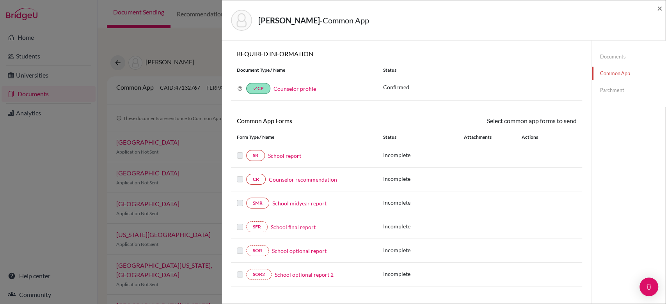
click at [602, 55] on link "Documents" at bounding box center [629, 57] width 74 height 14
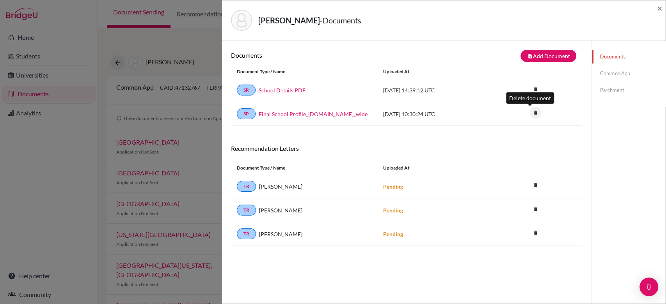
click at [533, 113] on icon "delete" at bounding box center [535, 113] width 12 height 12
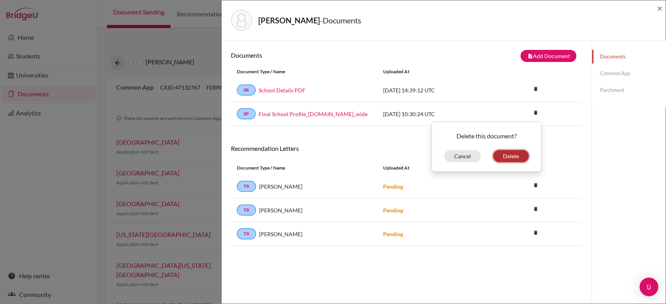
click at [503, 158] on button "Delete" at bounding box center [510, 156] width 35 height 12
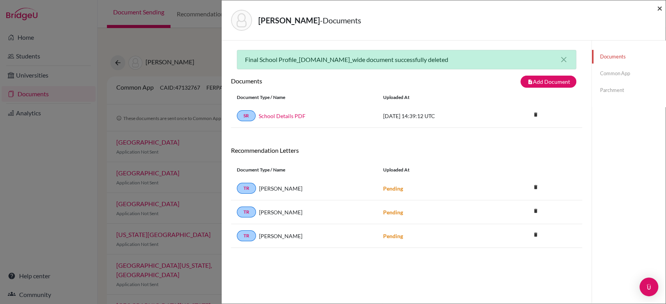
click at [658, 10] on span "×" at bounding box center [659, 7] width 5 height 11
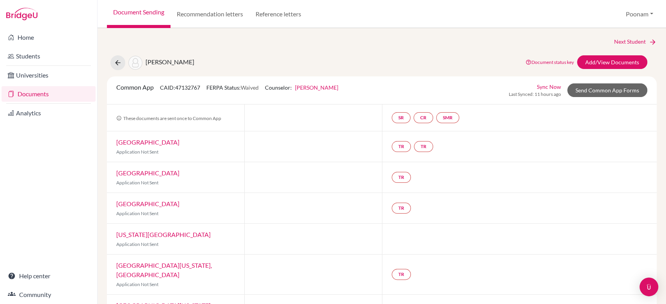
click at [20, 92] on link "Documents" at bounding box center [49, 94] width 94 height 16
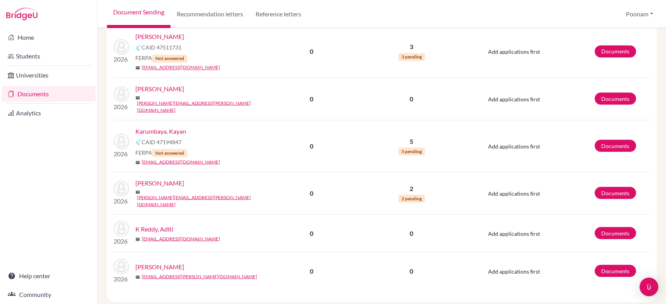
scroll to position [956, 0]
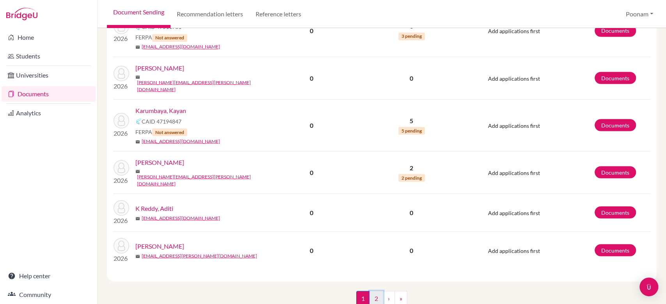
click at [370, 291] on link "2" at bounding box center [376, 298] width 14 height 15
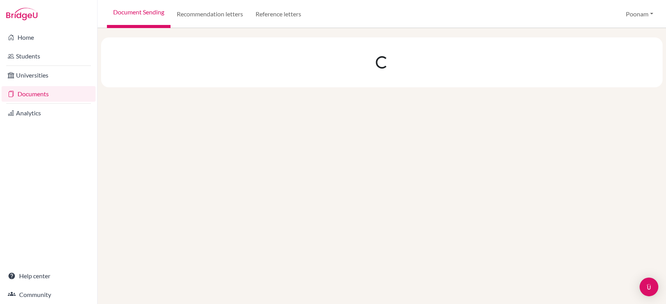
scroll to position [0, 0]
